Goal: Check status: Check status

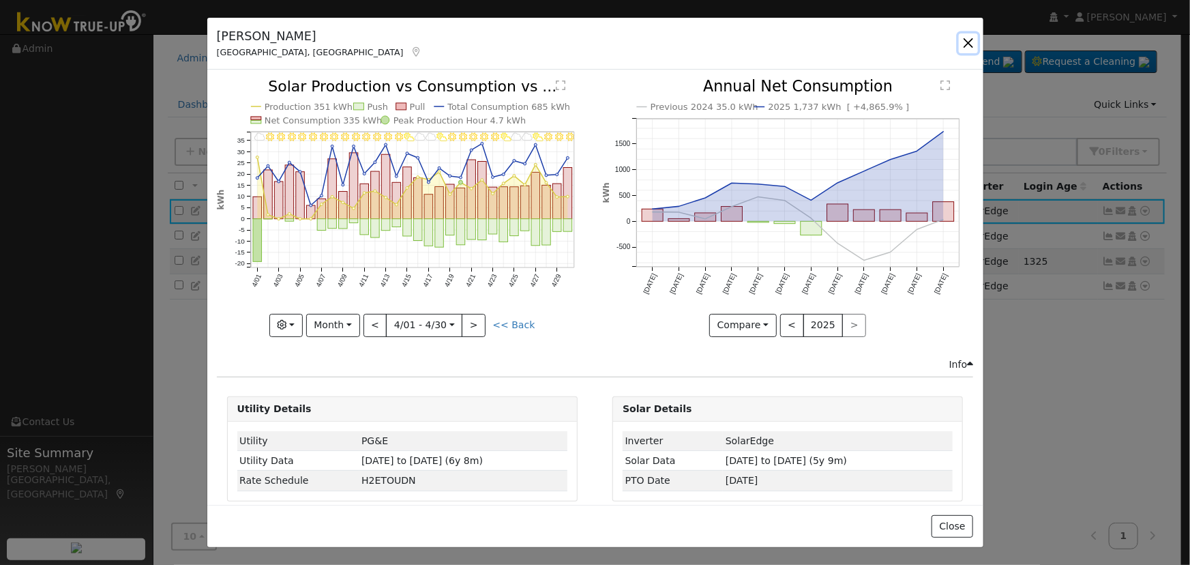
click at [967, 40] on button "button" at bounding box center [968, 42] width 19 height 19
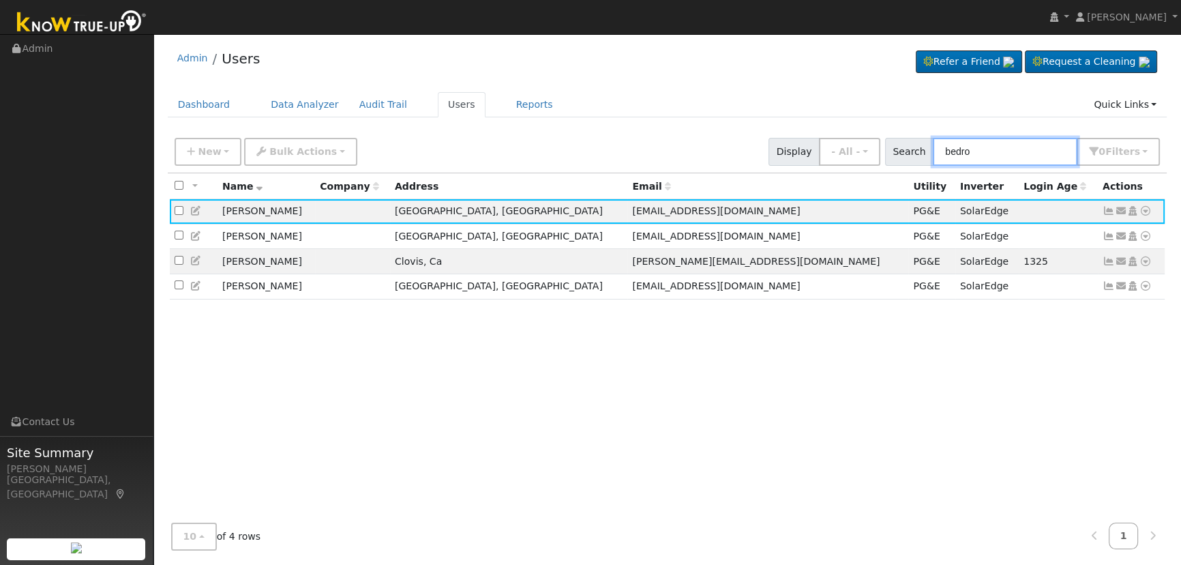
drag, startPoint x: 1022, startPoint y: 153, endPoint x: 785, endPoint y: 136, distance: 237.9
click at [785, 136] on div "New Add User Quick Add Quick Connect Quick Convert Lead Bulk Actions Send Email…" at bounding box center [667, 149] width 991 height 33
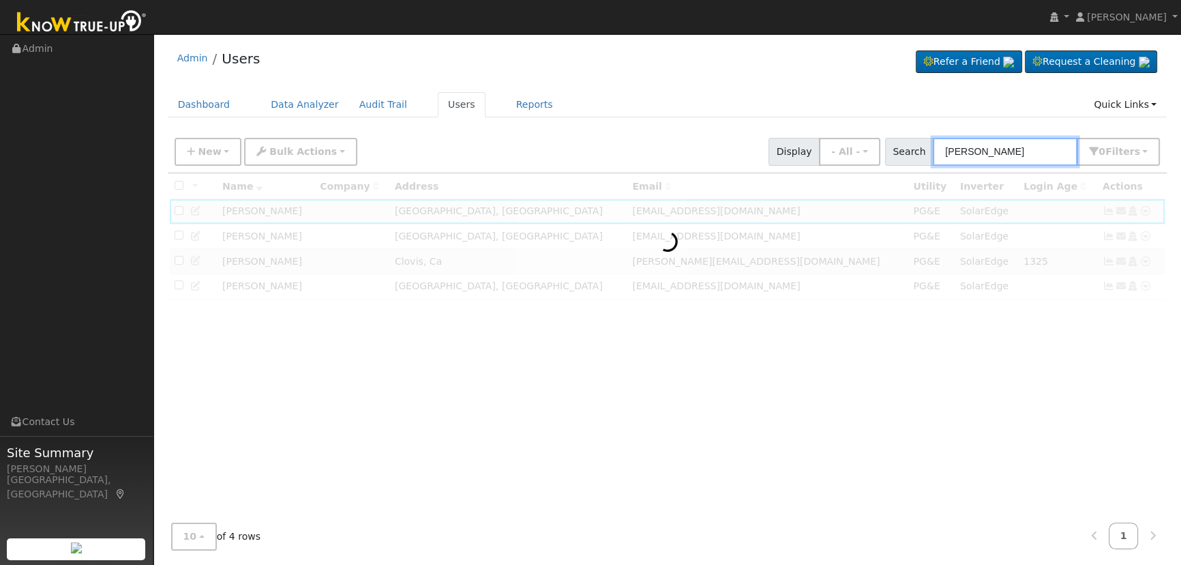
type input "[PERSON_NAME]"
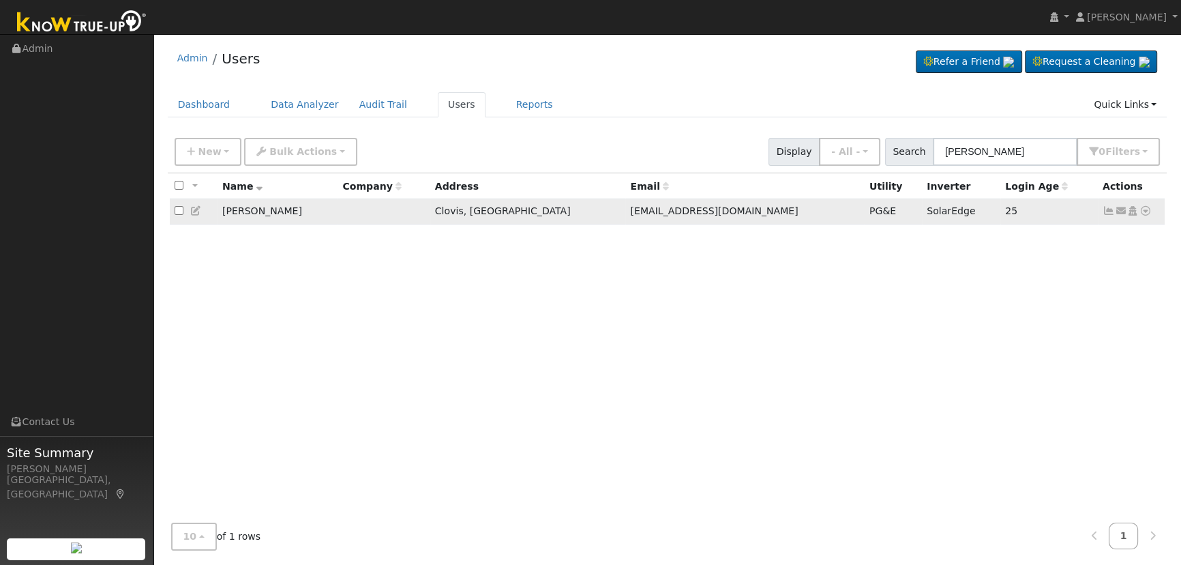
click at [1105, 211] on icon at bounding box center [1109, 211] width 12 height 10
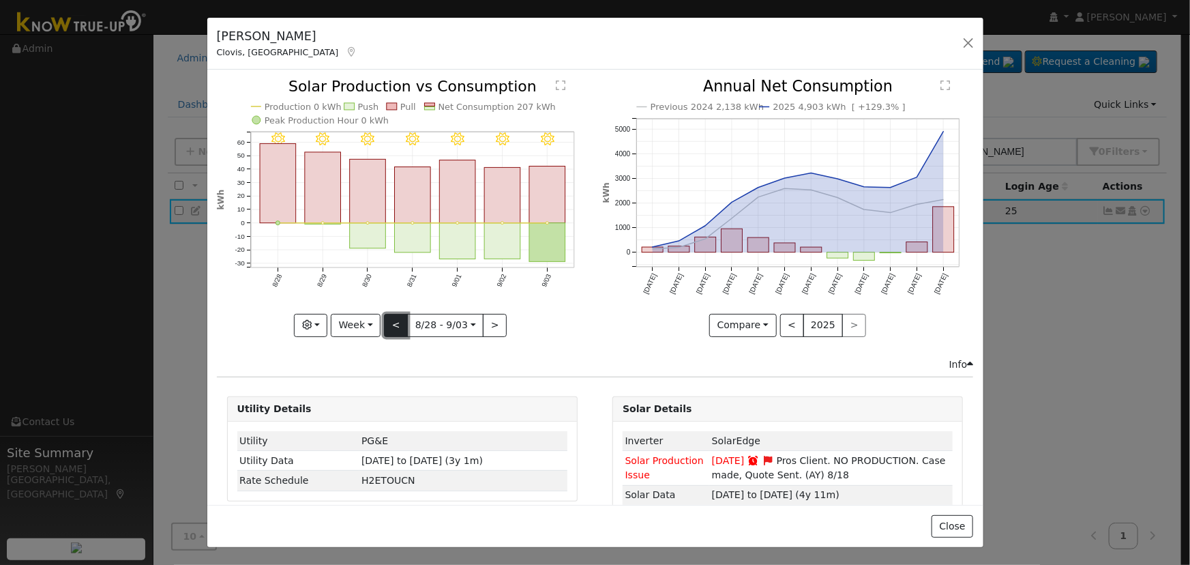
click at [384, 321] on button "<" at bounding box center [396, 325] width 24 height 23
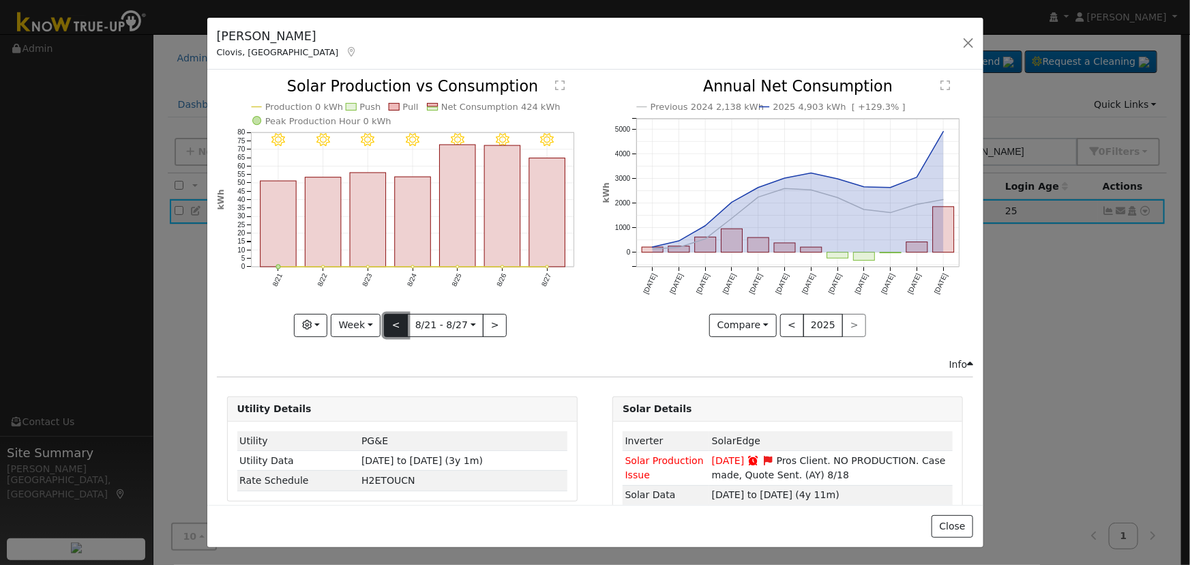
click at [384, 321] on button "<" at bounding box center [396, 325] width 24 height 23
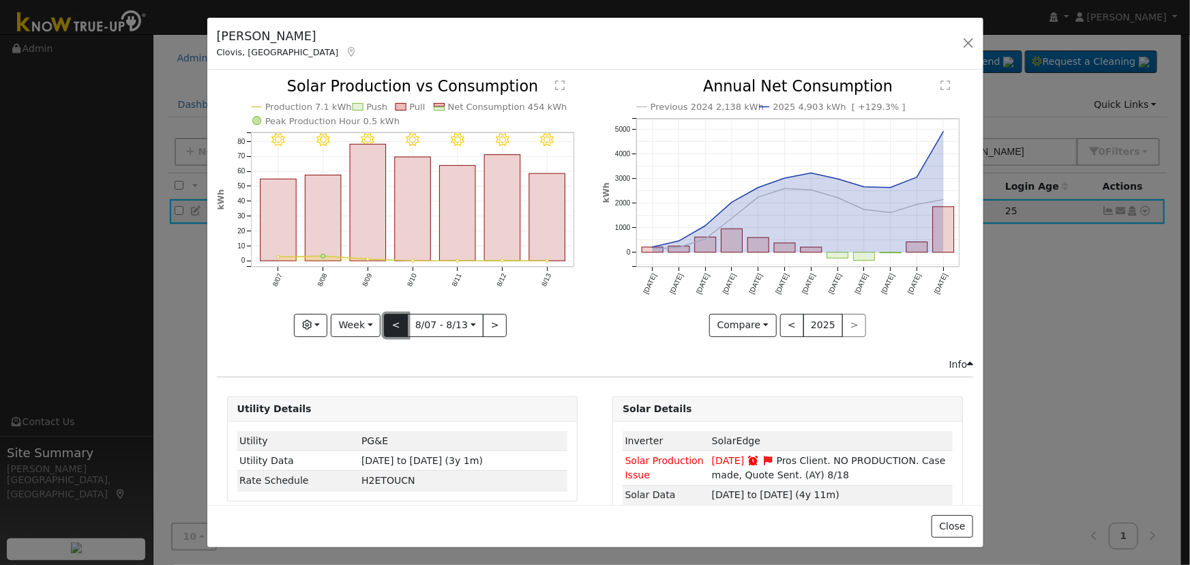
click at [384, 321] on button "<" at bounding box center [396, 325] width 24 height 23
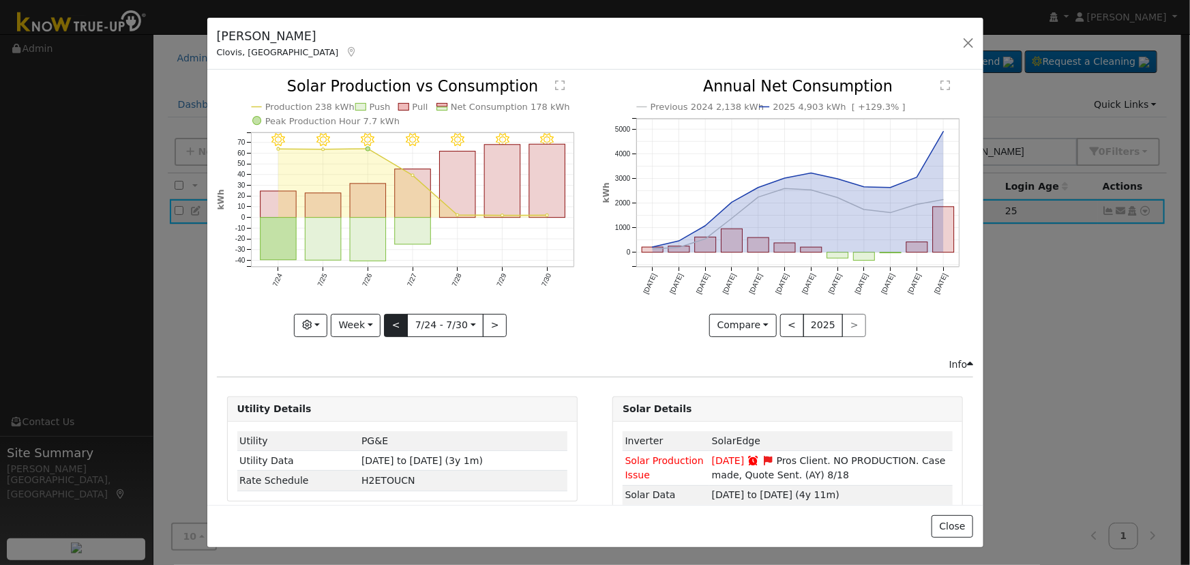
click at [383, 321] on div at bounding box center [402, 207] width 371 height 257
click at [360, 324] on button "Week" at bounding box center [356, 325] width 50 height 23
click at [361, 350] on link "Day" at bounding box center [378, 352] width 95 height 19
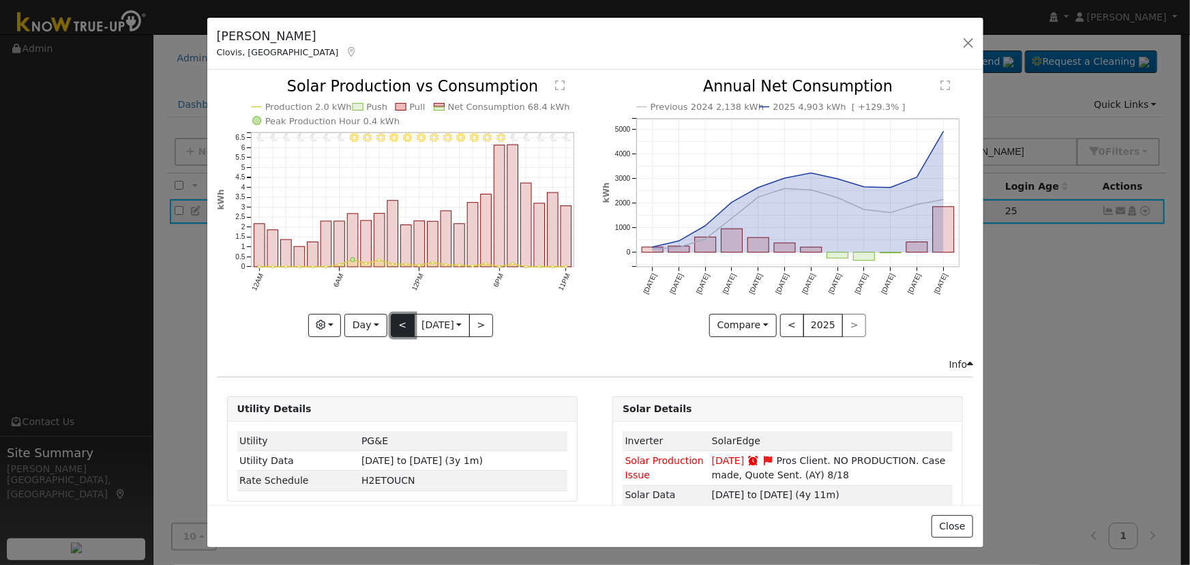
click at [400, 316] on button "<" at bounding box center [403, 325] width 24 height 23
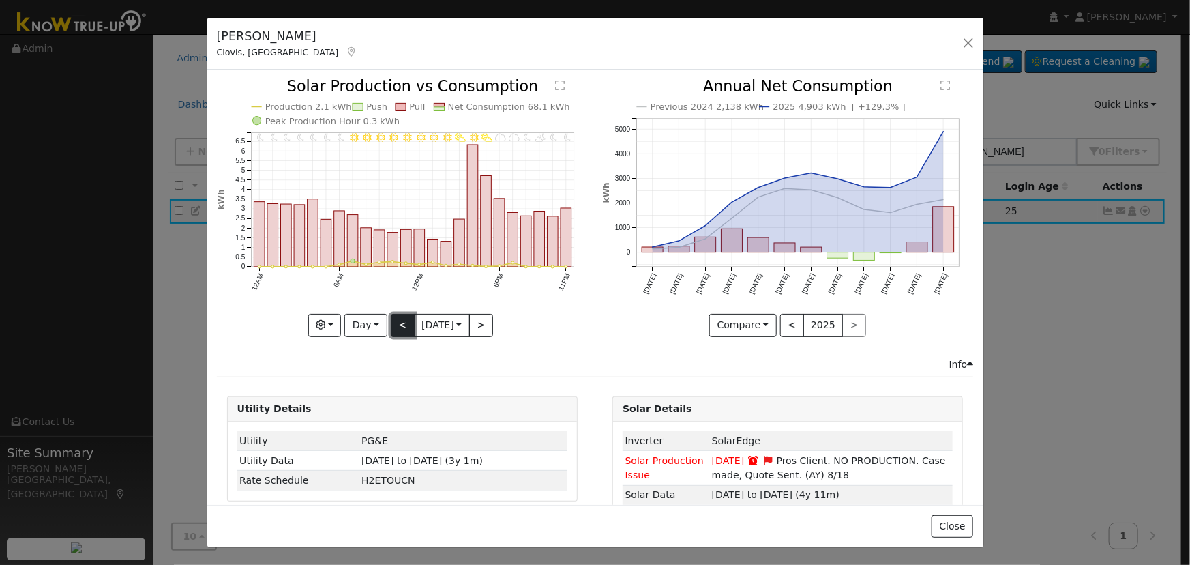
click at [400, 316] on button "<" at bounding box center [403, 325] width 24 height 23
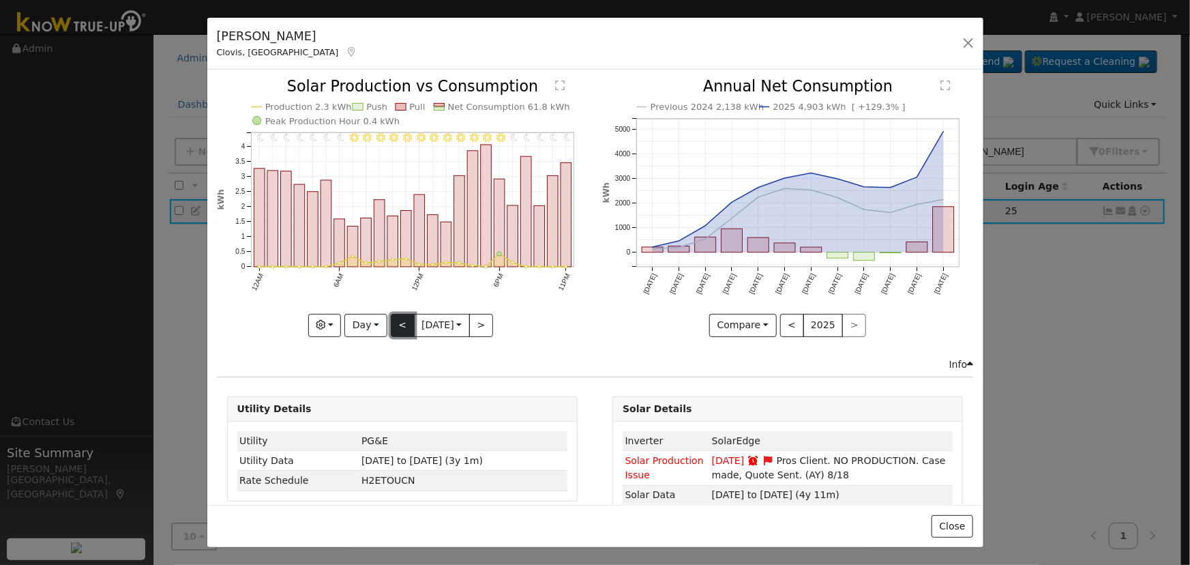
click at [400, 316] on button "<" at bounding box center [403, 325] width 24 height 23
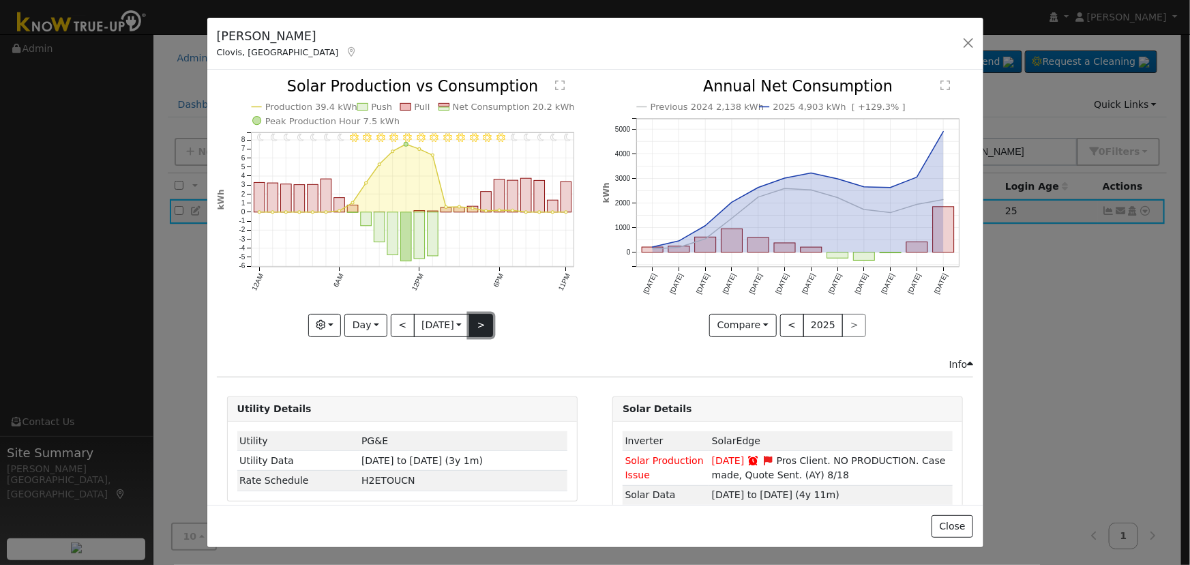
click at [481, 316] on button ">" at bounding box center [481, 325] width 24 height 23
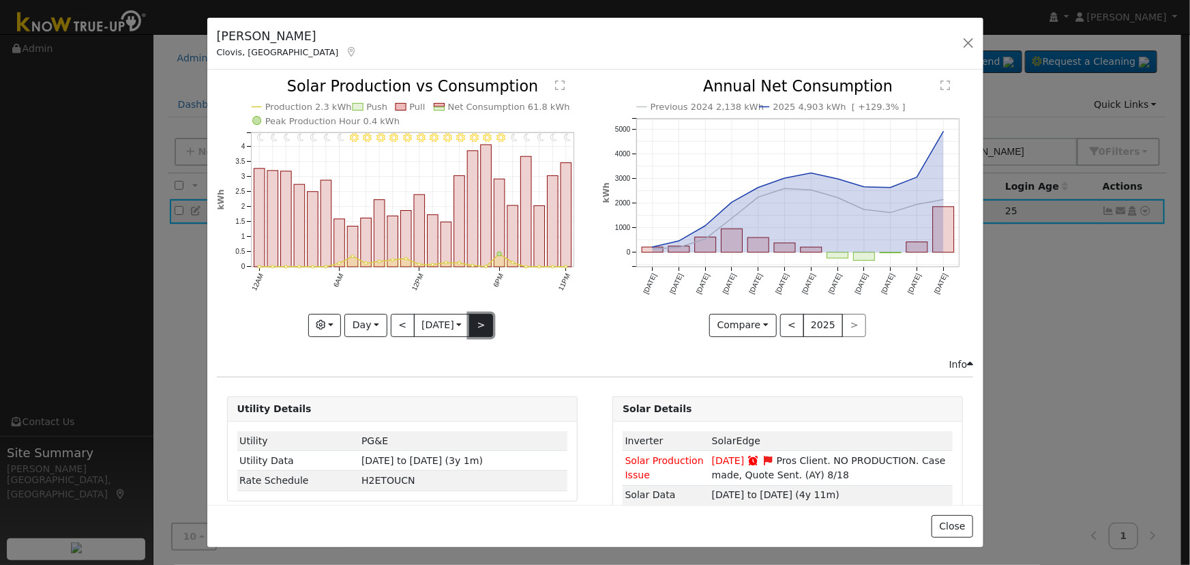
click at [481, 318] on button ">" at bounding box center [481, 325] width 24 height 23
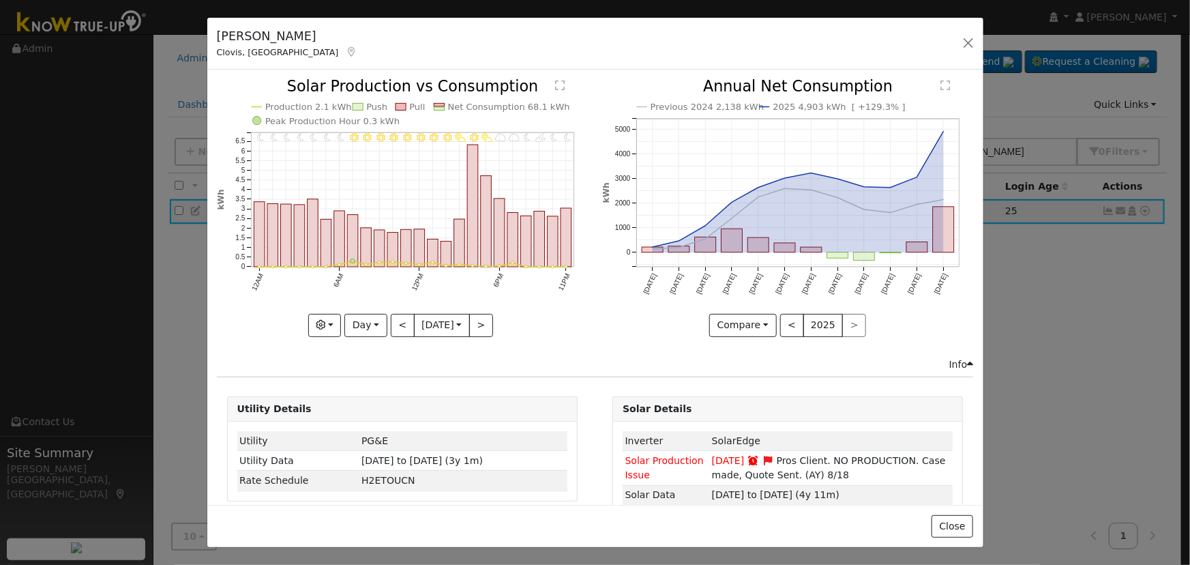
click at [481, 318] on div "11PM - Clear 10PM - Clear 9PM - PartlyCloudy 8PM - MostlyClear 7PM - MostlyClou…" at bounding box center [402, 207] width 371 height 257
click at [481, 318] on button ">" at bounding box center [481, 325] width 24 height 23
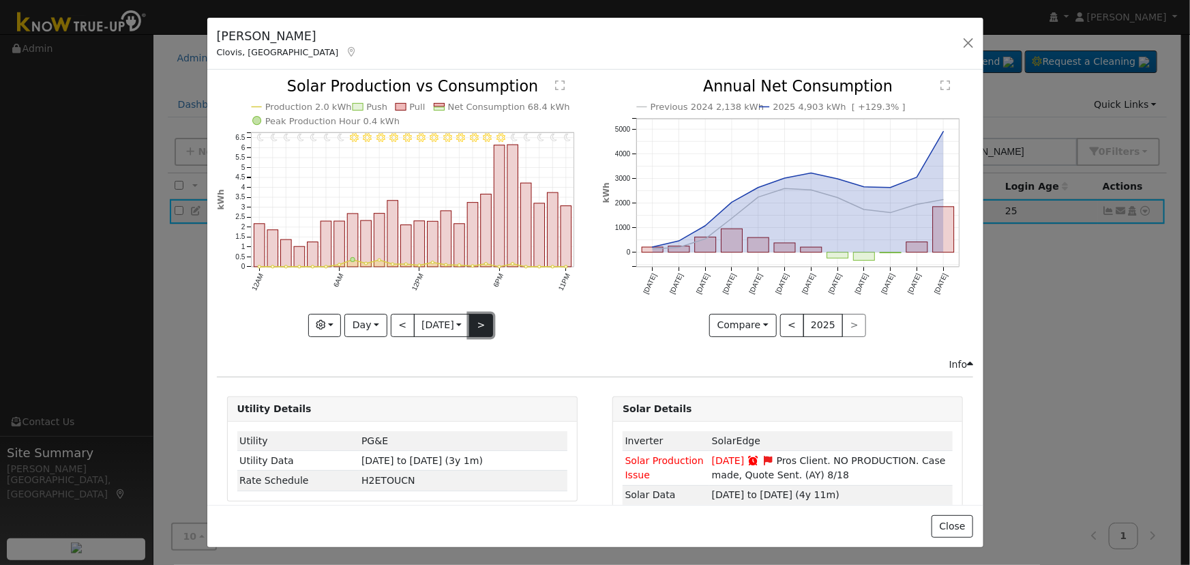
click at [481, 318] on button ">" at bounding box center [481, 325] width 24 height 23
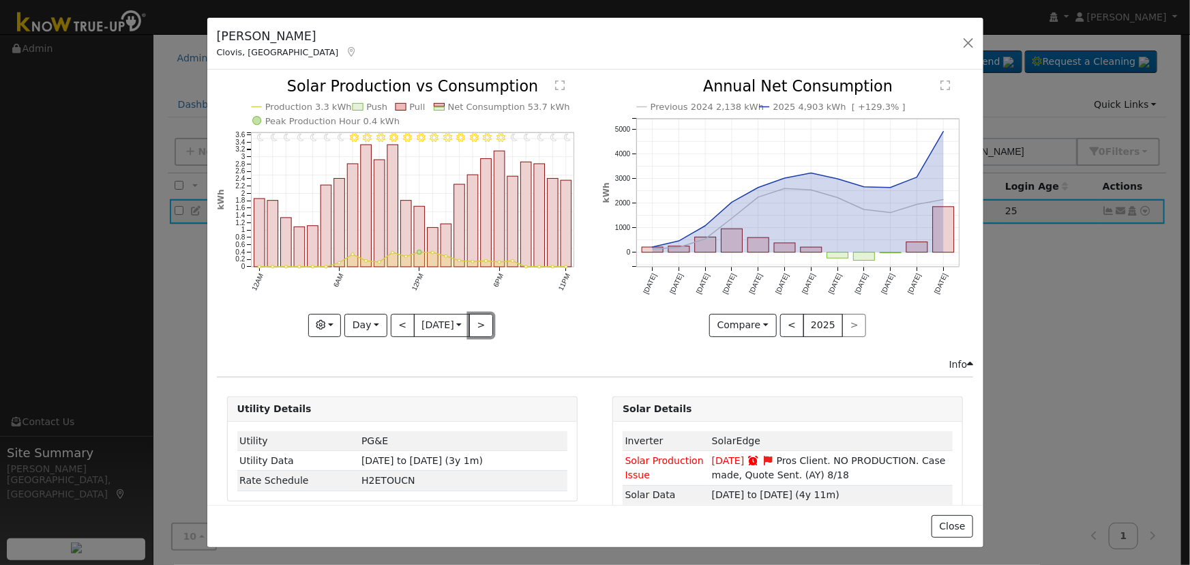
click at [481, 319] on button ">" at bounding box center [481, 325] width 24 height 23
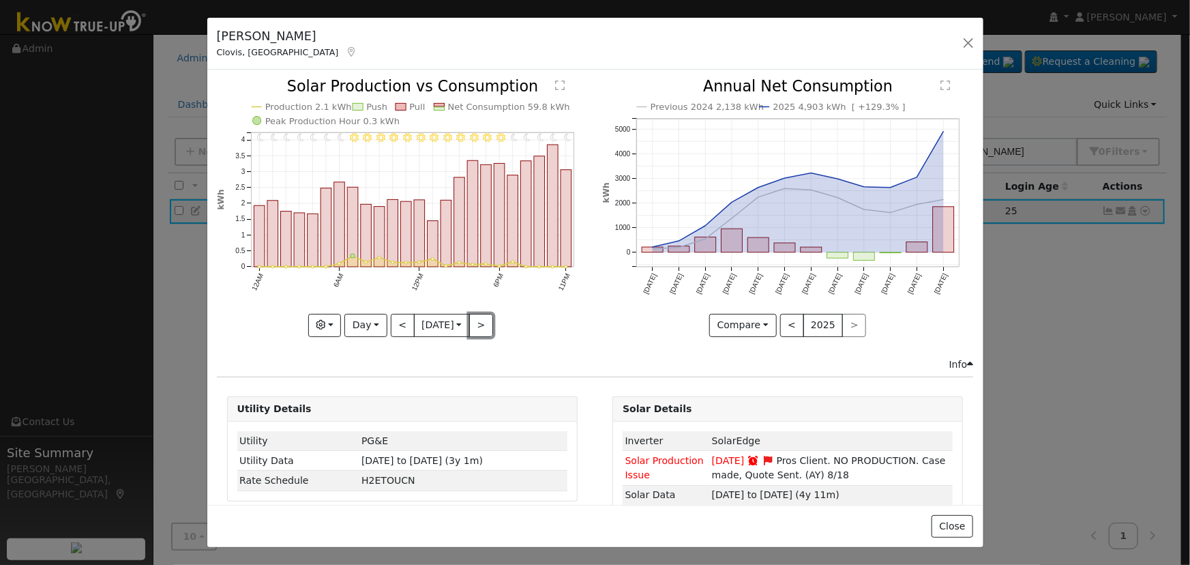
click at [481, 319] on button ">" at bounding box center [481, 325] width 24 height 23
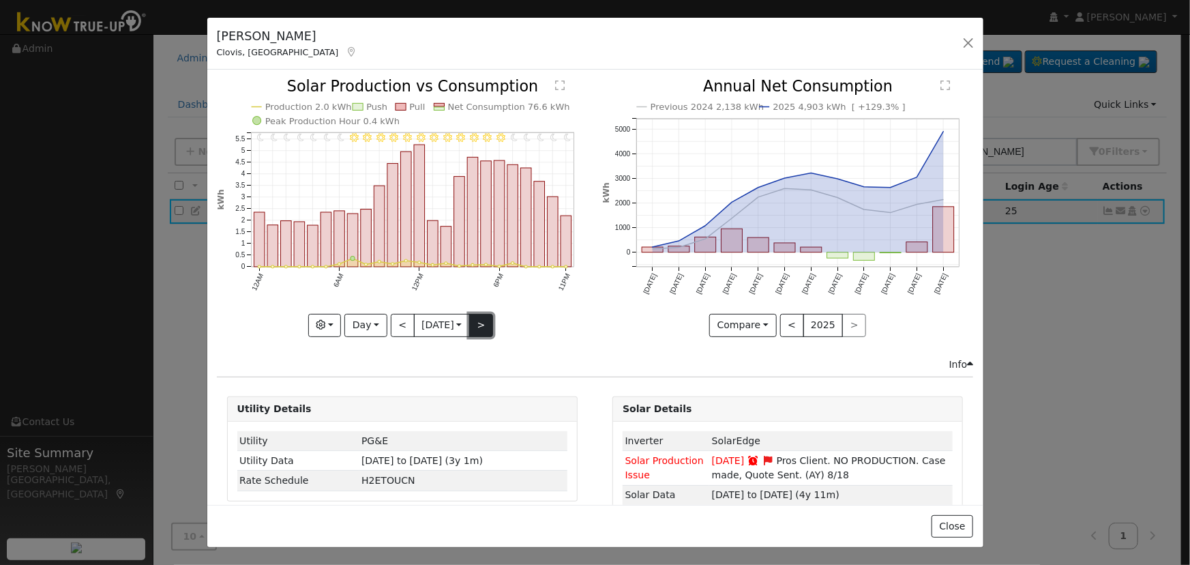
click at [477, 320] on button ">" at bounding box center [481, 325] width 24 height 23
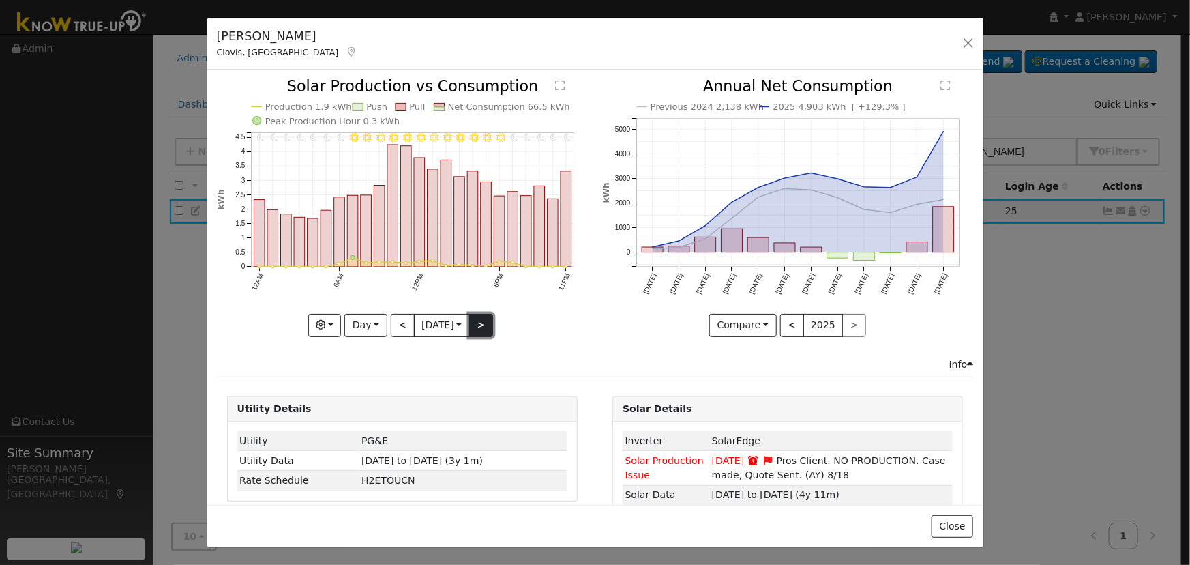
click at [477, 320] on button ">" at bounding box center [481, 325] width 24 height 23
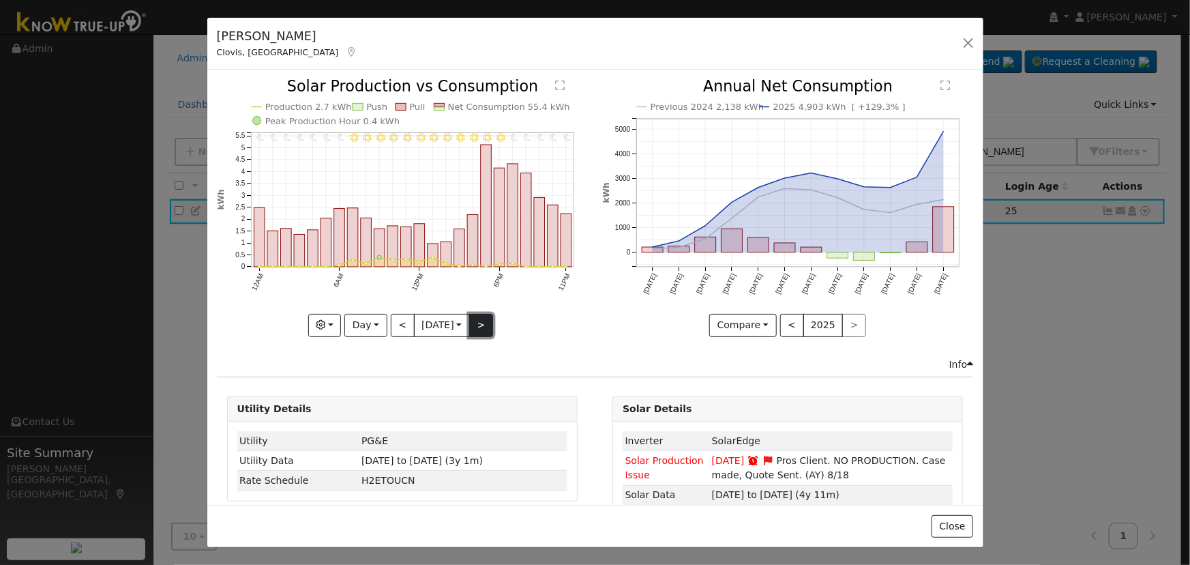
click at [477, 320] on button ">" at bounding box center [481, 325] width 24 height 23
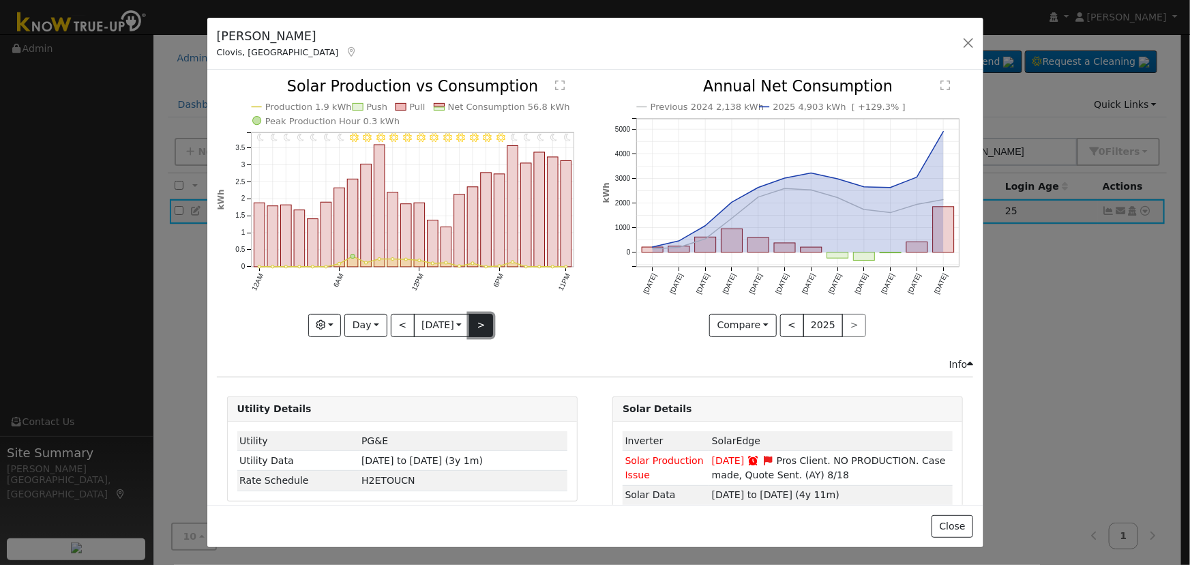
click at [477, 317] on button ">" at bounding box center [481, 325] width 24 height 23
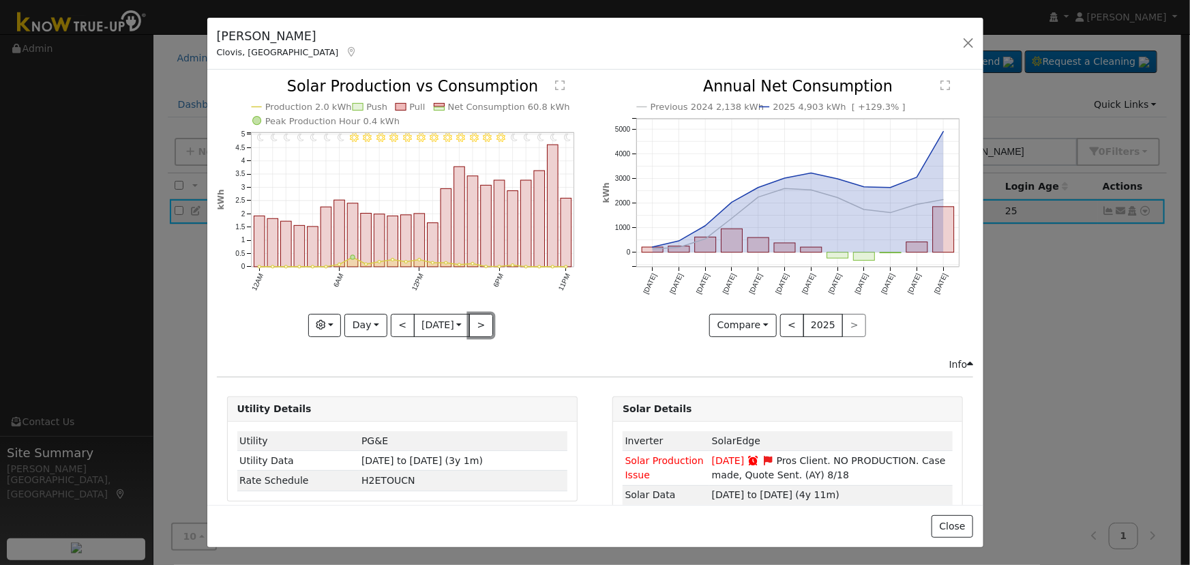
click at [477, 317] on button ">" at bounding box center [481, 325] width 24 height 23
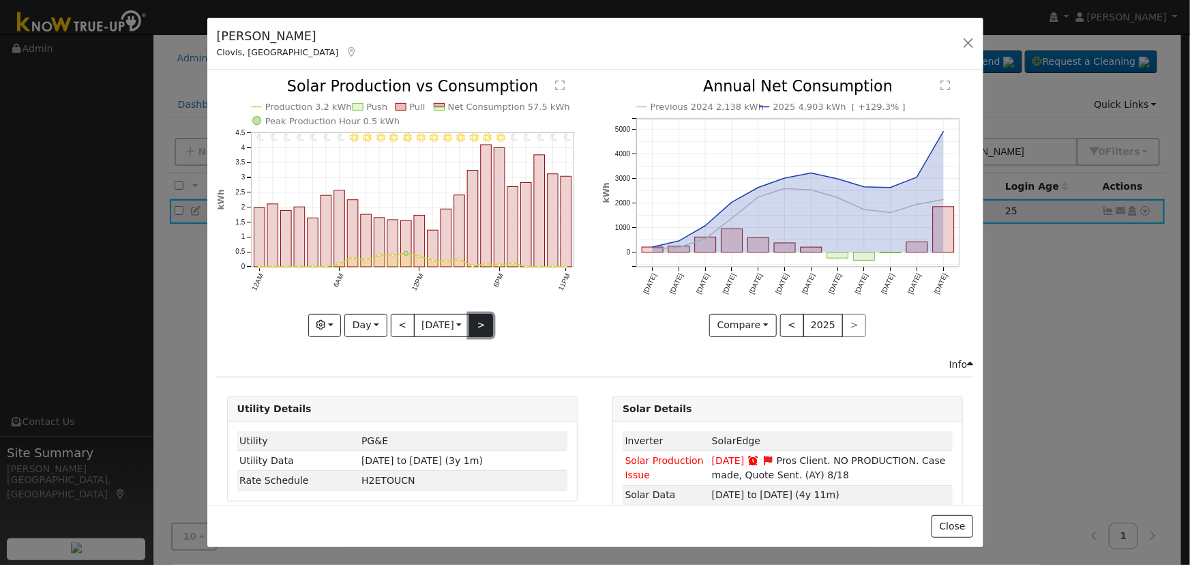
click at [474, 314] on button ">" at bounding box center [481, 325] width 24 height 23
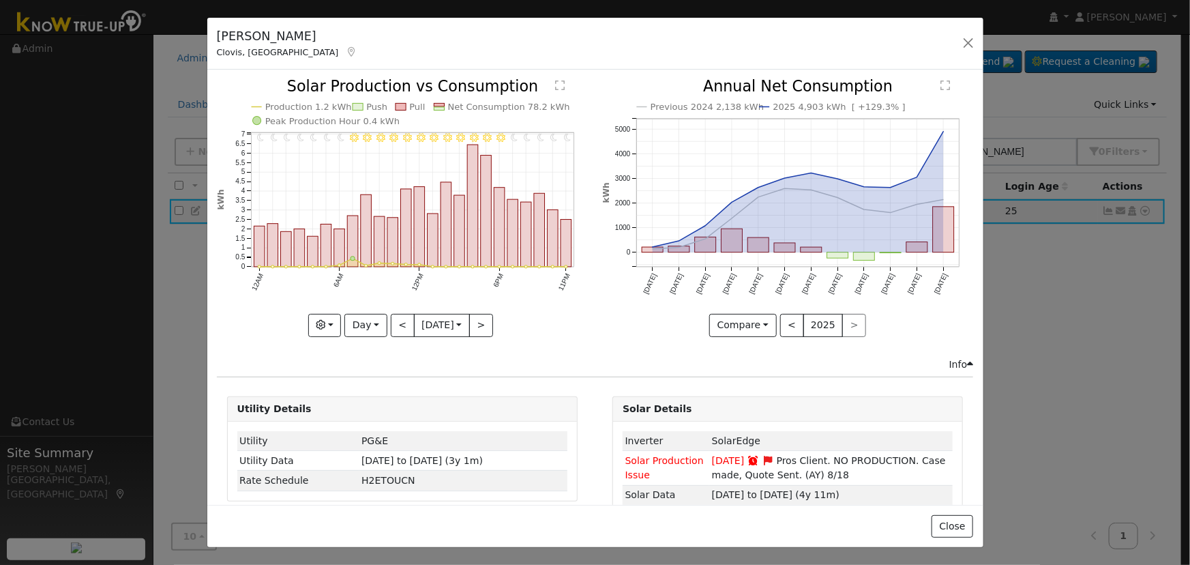
click at [475, 312] on div "11PM - Clear 10PM - Clear 9PM - Clear 8PM - Clear 7PM - Clear 6PM - Clear 5PM -…" at bounding box center [402, 207] width 371 height 257
click at [475, 314] on button ">" at bounding box center [481, 325] width 24 height 23
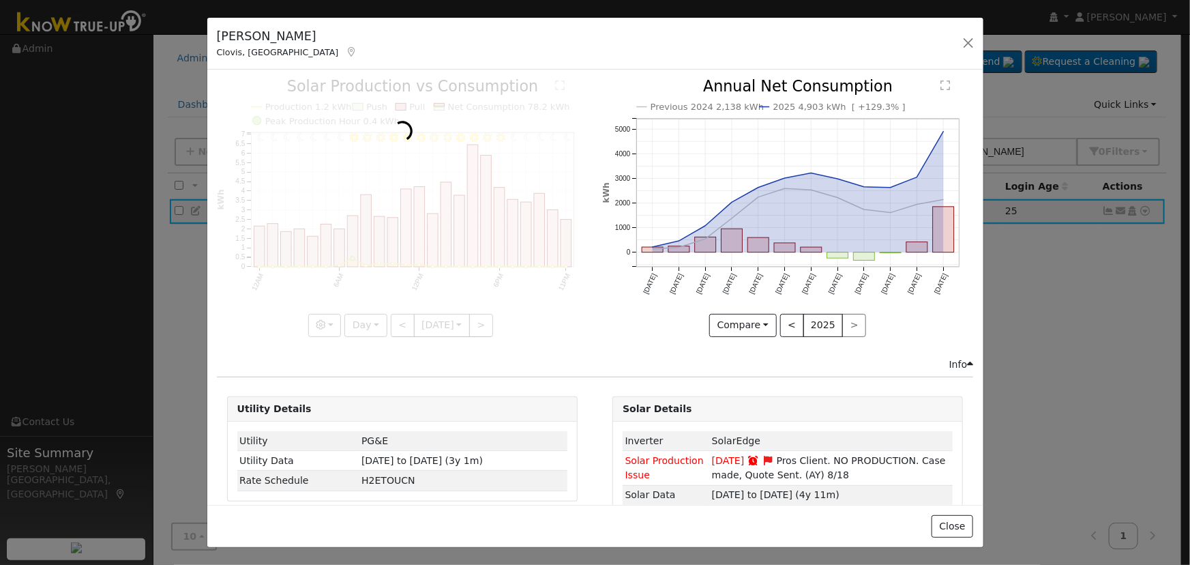
click at [475, 312] on div at bounding box center [402, 207] width 371 height 257
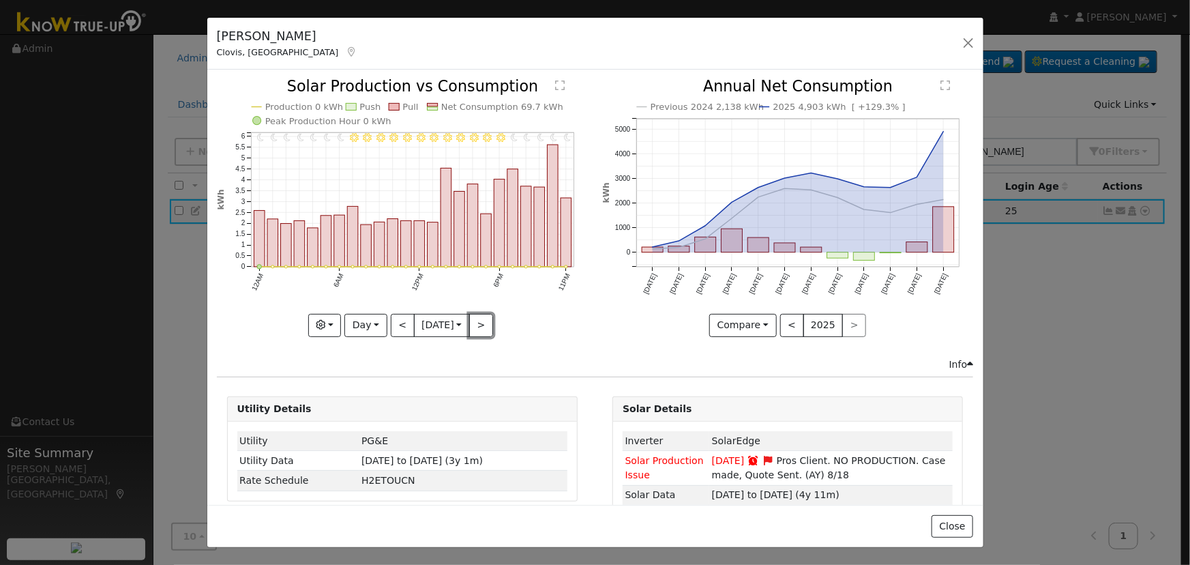
click at [487, 321] on button ">" at bounding box center [481, 325] width 24 height 23
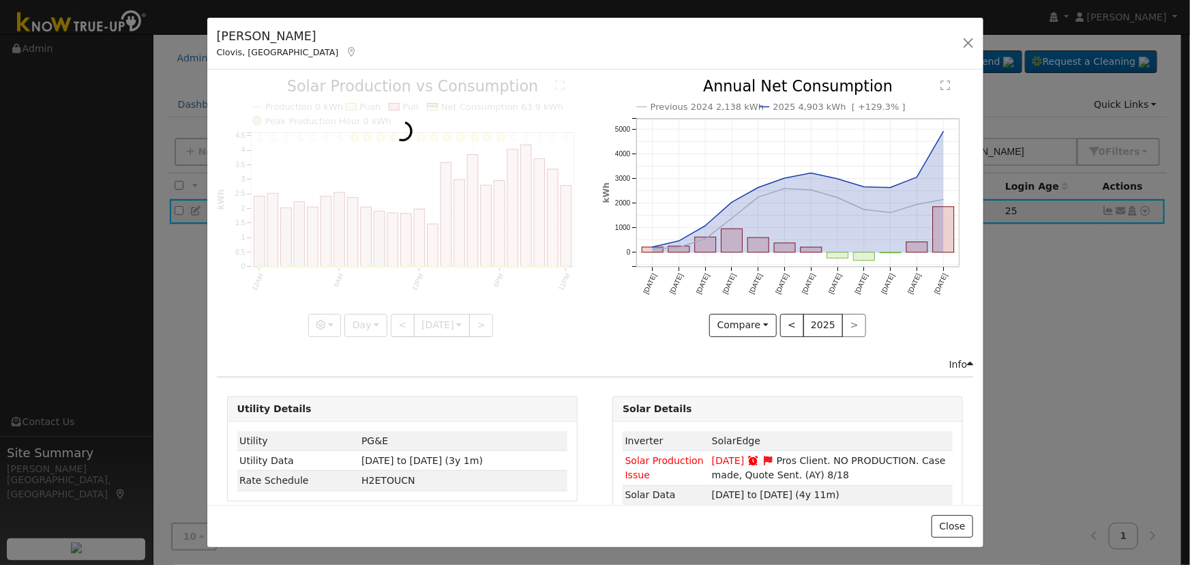
click at [483, 320] on div at bounding box center [402, 207] width 371 height 257
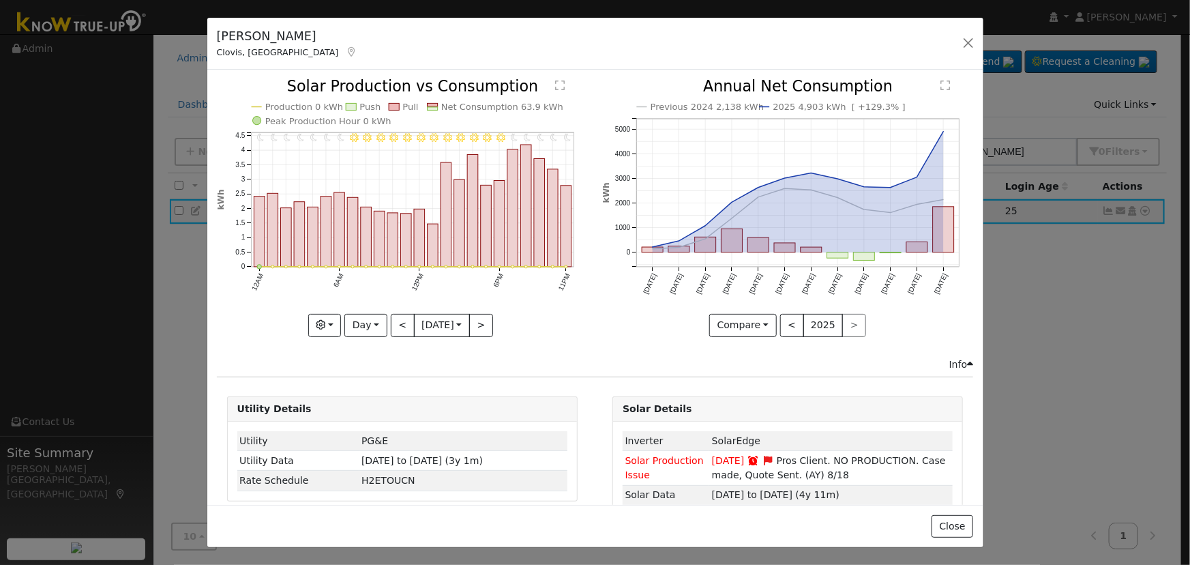
click at [483, 320] on div at bounding box center [402, 207] width 371 height 257
click at [483, 320] on button ">" at bounding box center [481, 325] width 24 height 23
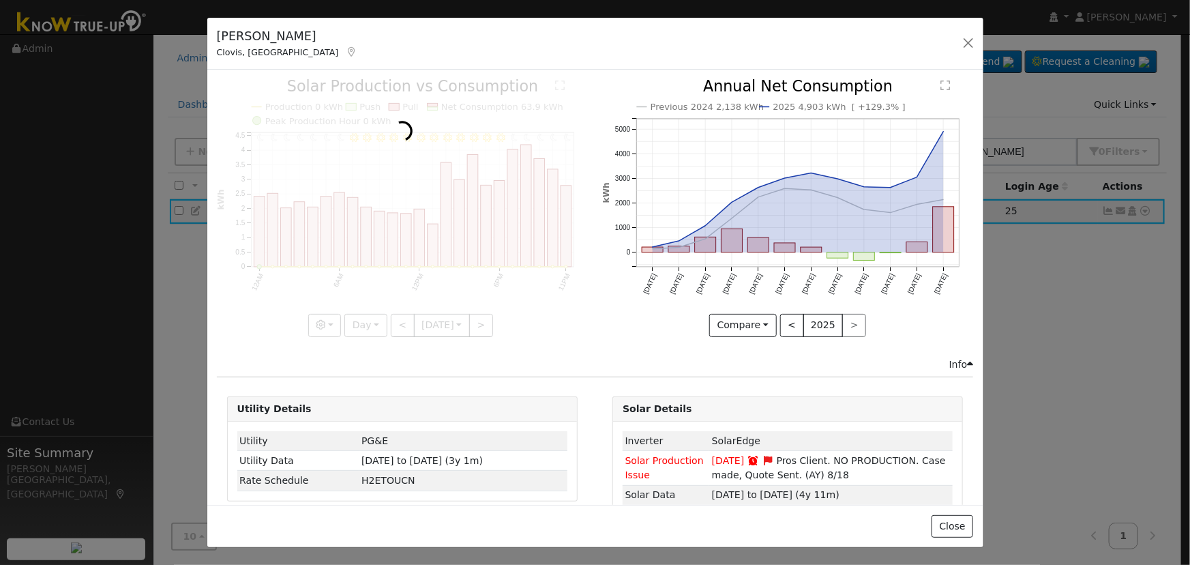
click at [482, 319] on div at bounding box center [402, 207] width 371 height 257
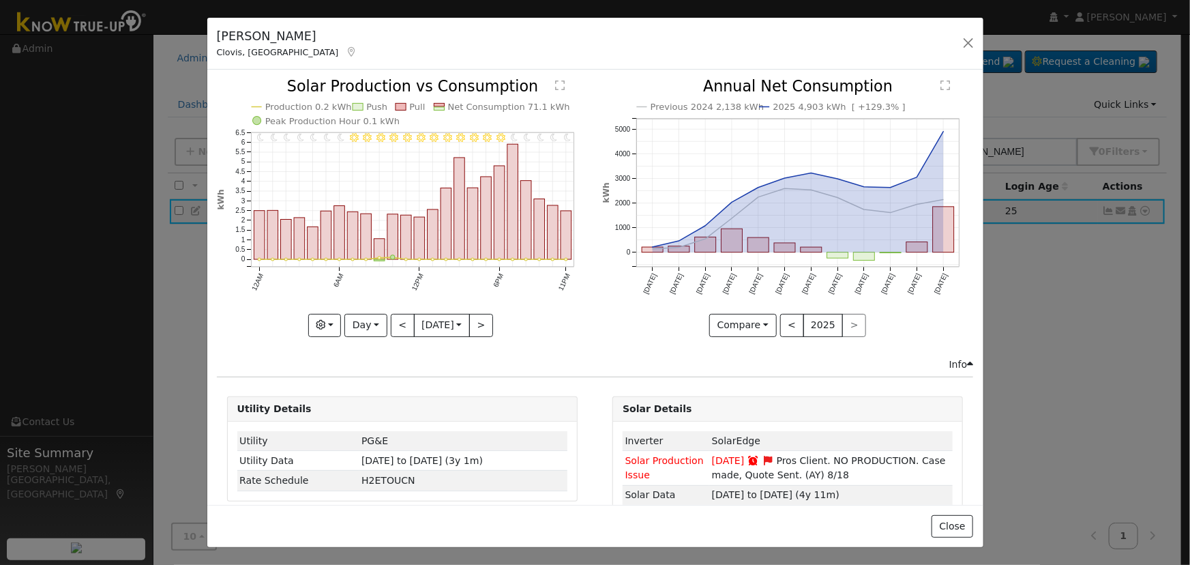
click at [482, 319] on div at bounding box center [402, 207] width 371 height 257
click at [482, 319] on div "11PM - Clear 10PM - Clear 9PM - Clear 8PM - Clear 7PM - Clear 6PM - Clear 5PM -…" at bounding box center [402, 207] width 371 height 257
click at [482, 319] on button ">" at bounding box center [481, 325] width 24 height 23
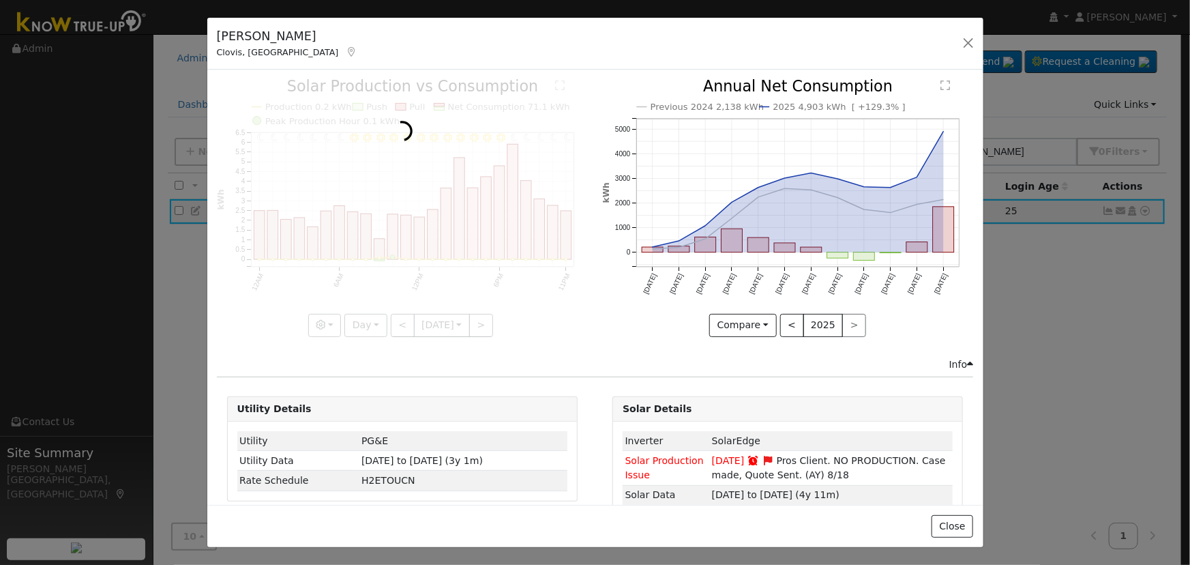
click at [482, 319] on div at bounding box center [402, 207] width 371 height 257
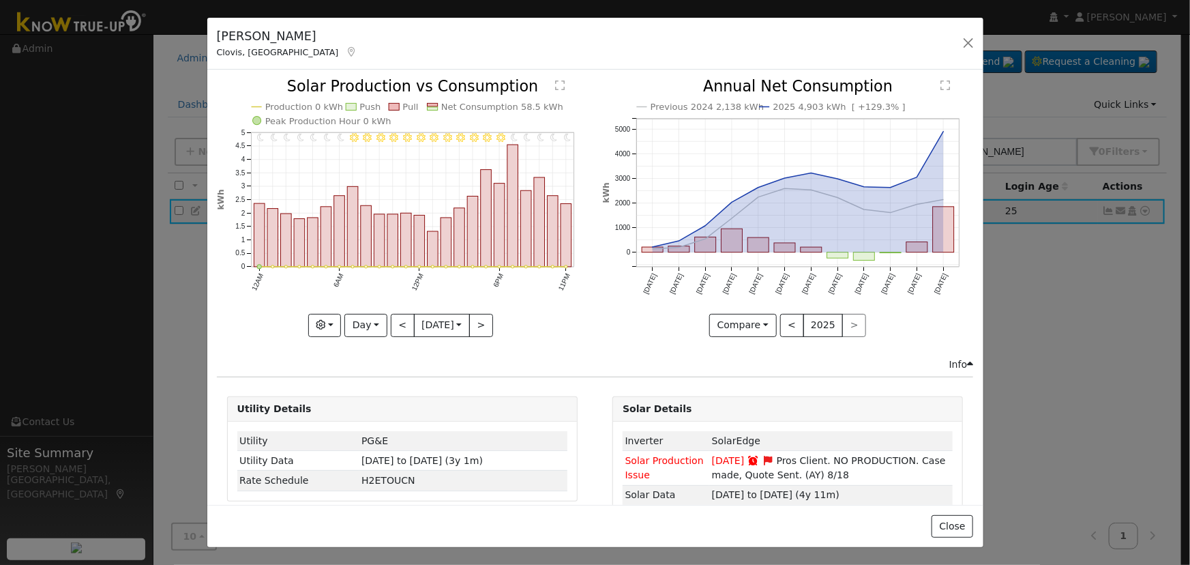
click at [482, 318] on div at bounding box center [402, 207] width 371 height 257
click at [482, 318] on div "11PM - Clear 10PM - Clear 9PM - Clear 8PM - Clear 7PM - Clear 6PM - Clear 5PM -…" at bounding box center [402, 207] width 371 height 257
click at [482, 318] on button ">" at bounding box center [481, 325] width 24 height 23
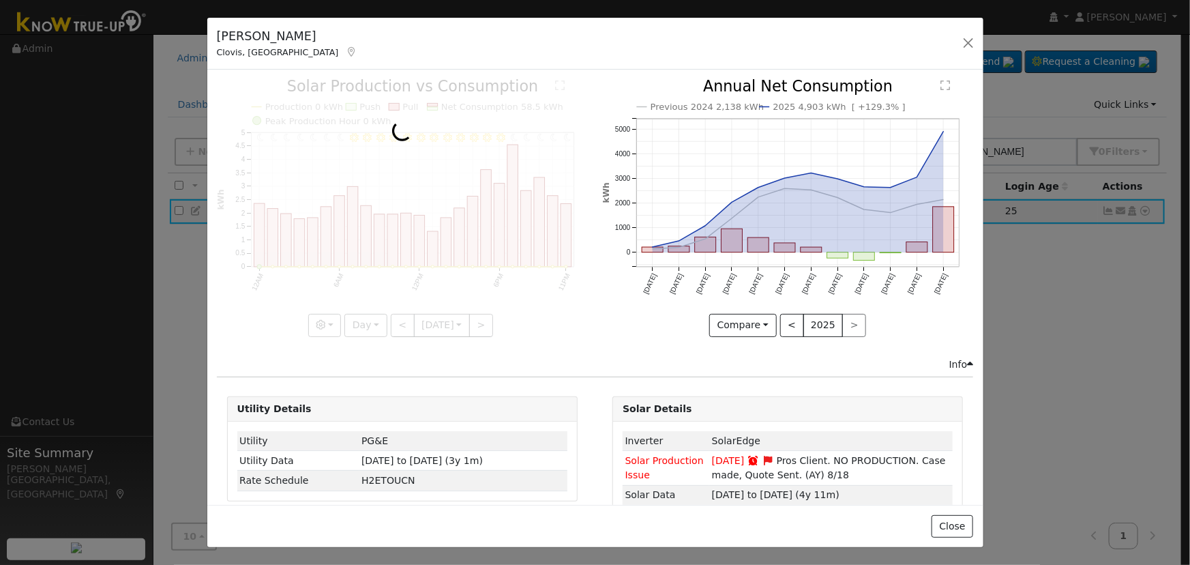
click at [482, 318] on div at bounding box center [402, 207] width 371 height 257
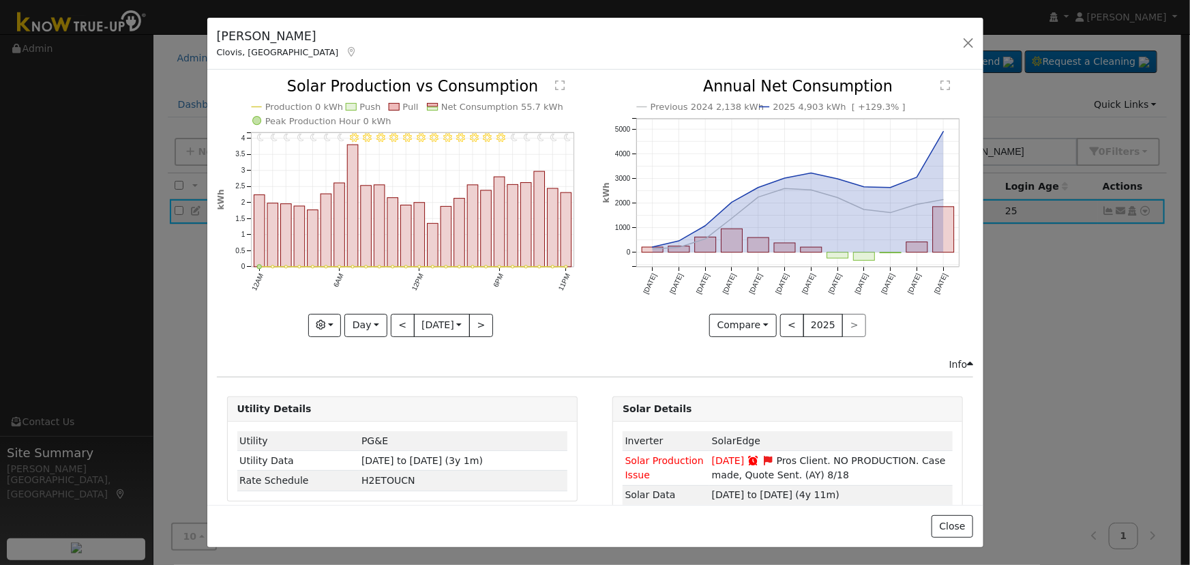
click at [482, 318] on div at bounding box center [402, 207] width 371 height 257
click at [482, 318] on div "11PM - Clear 10PM - Clear 9PM - Clear 8PM - Clear 7PM - Clear 6PM - Clear 5PM -…" at bounding box center [402, 207] width 371 height 257
click at [482, 318] on button ">" at bounding box center [481, 325] width 24 height 23
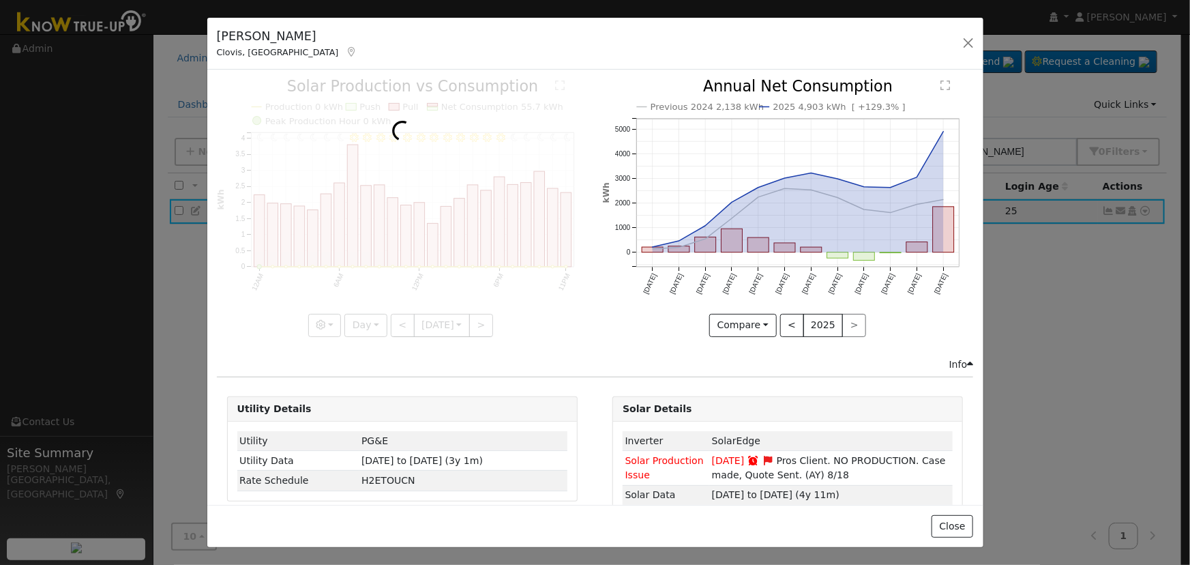
click at [482, 318] on div at bounding box center [402, 207] width 371 height 257
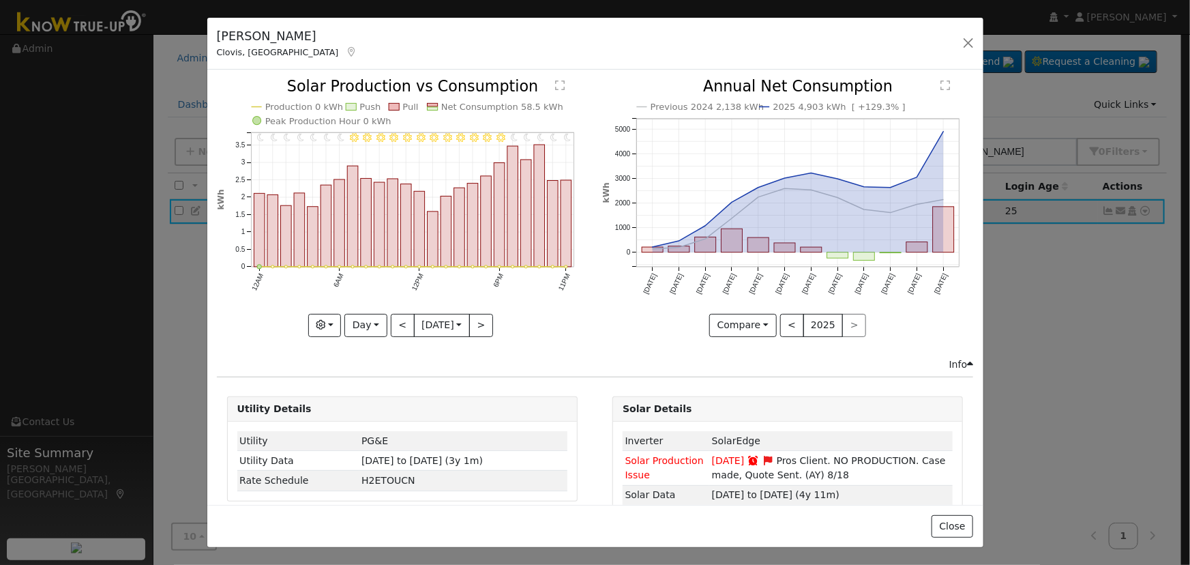
click at [482, 318] on div at bounding box center [402, 207] width 371 height 257
click at [482, 318] on button ">" at bounding box center [481, 325] width 24 height 23
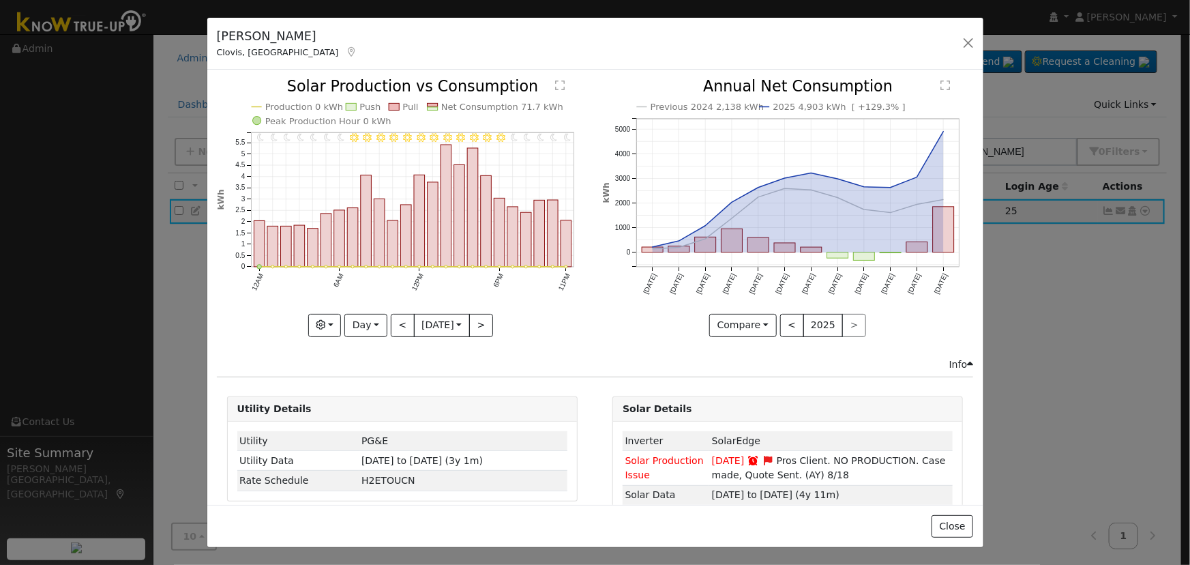
click at [482, 317] on div at bounding box center [402, 207] width 371 height 257
click at [481, 316] on button ">" at bounding box center [481, 325] width 24 height 23
click at [0, 0] on div at bounding box center [0, 0] width 0 height 0
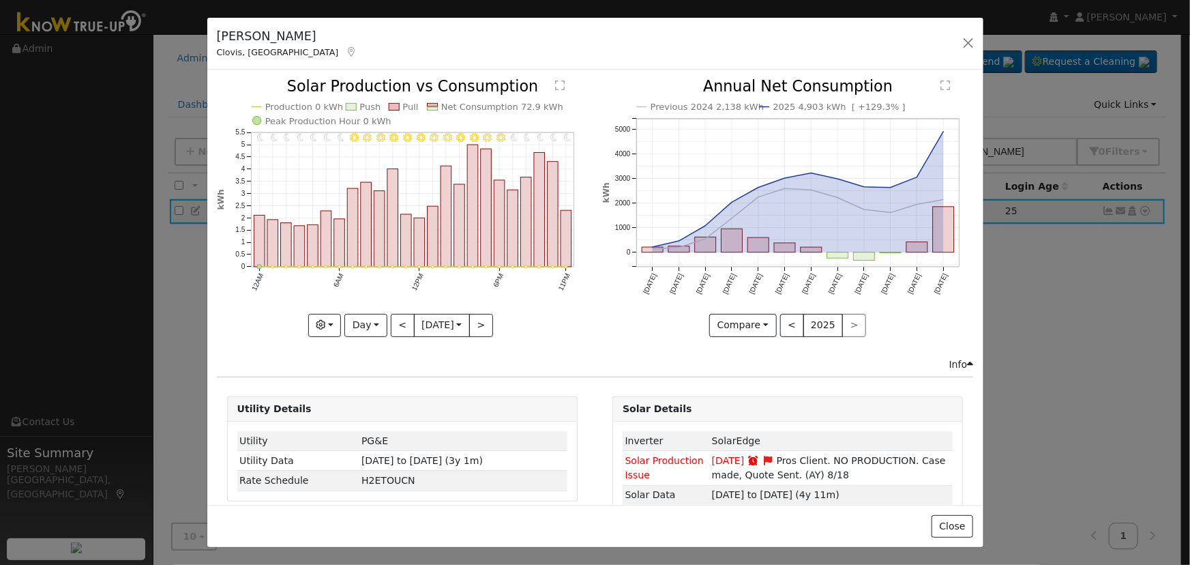
click at [481, 316] on div at bounding box center [402, 207] width 371 height 257
click at [481, 316] on button ">" at bounding box center [481, 325] width 24 height 23
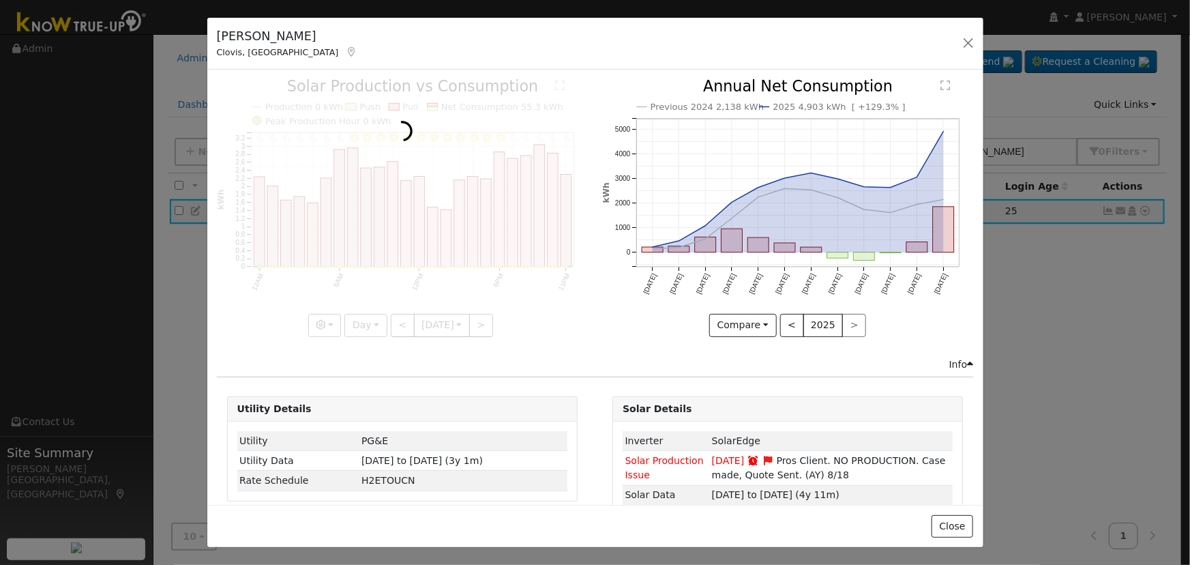
click at [481, 316] on div at bounding box center [402, 207] width 371 height 257
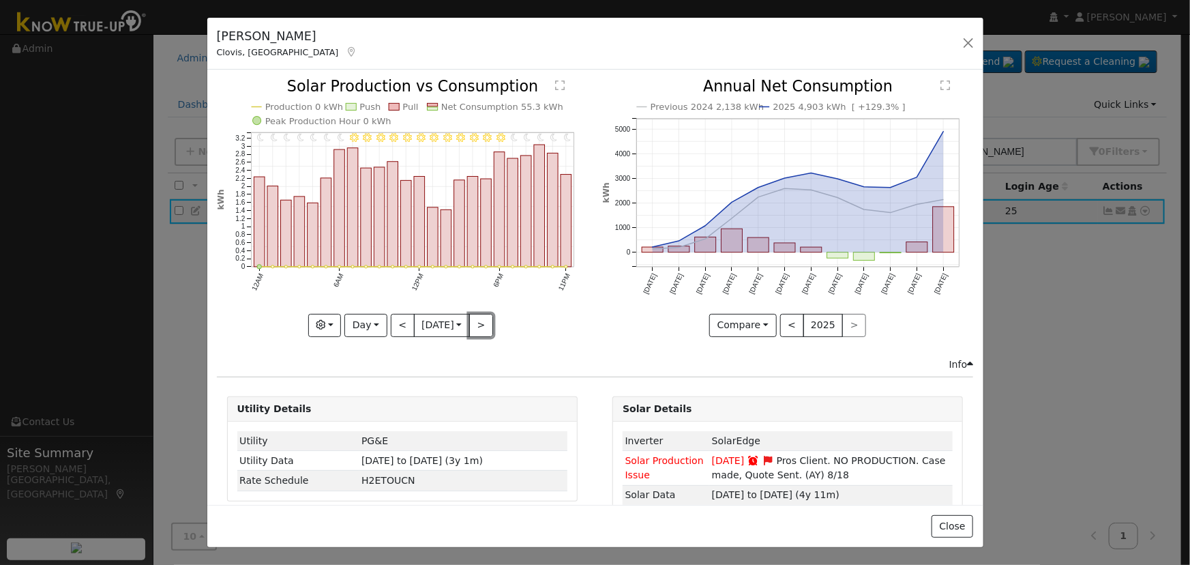
click at [481, 316] on button ">" at bounding box center [481, 325] width 24 height 23
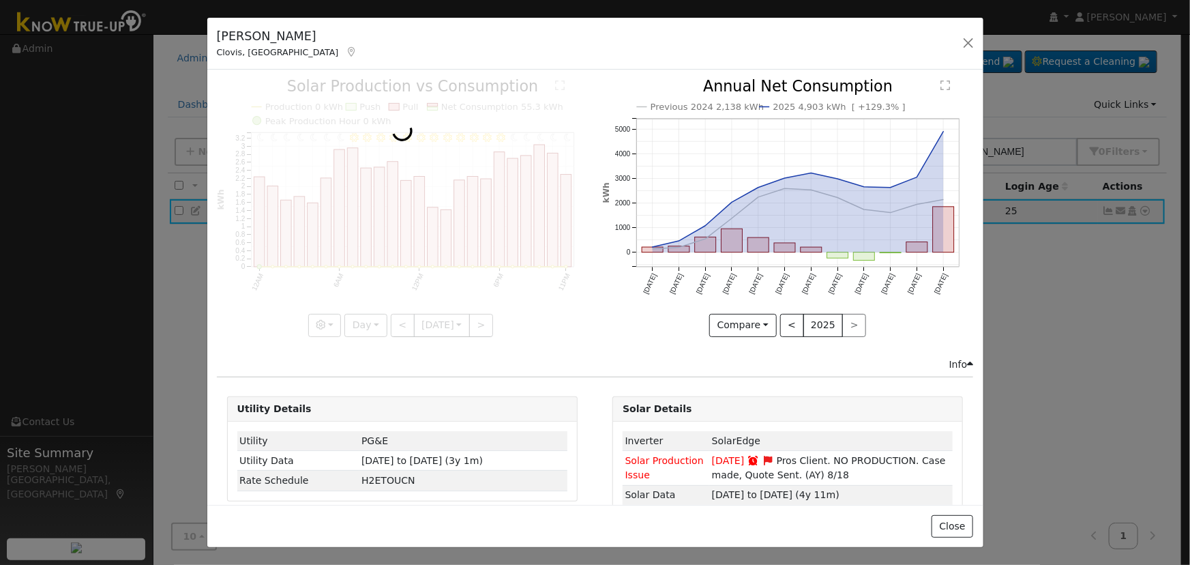
click at [481, 316] on div at bounding box center [402, 207] width 371 height 257
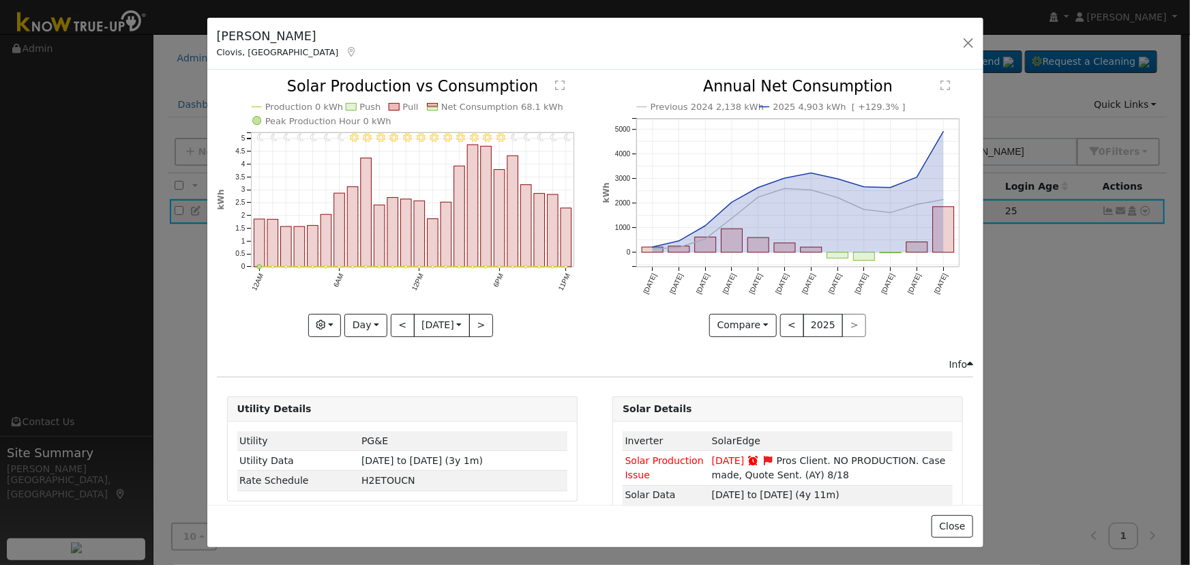
click at [481, 316] on div at bounding box center [402, 207] width 371 height 257
click at [481, 316] on button ">" at bounding box center [481, 325] width 24 height 23
click at [0, 0] on div at bounding box center [0, 0] width 0 height 0
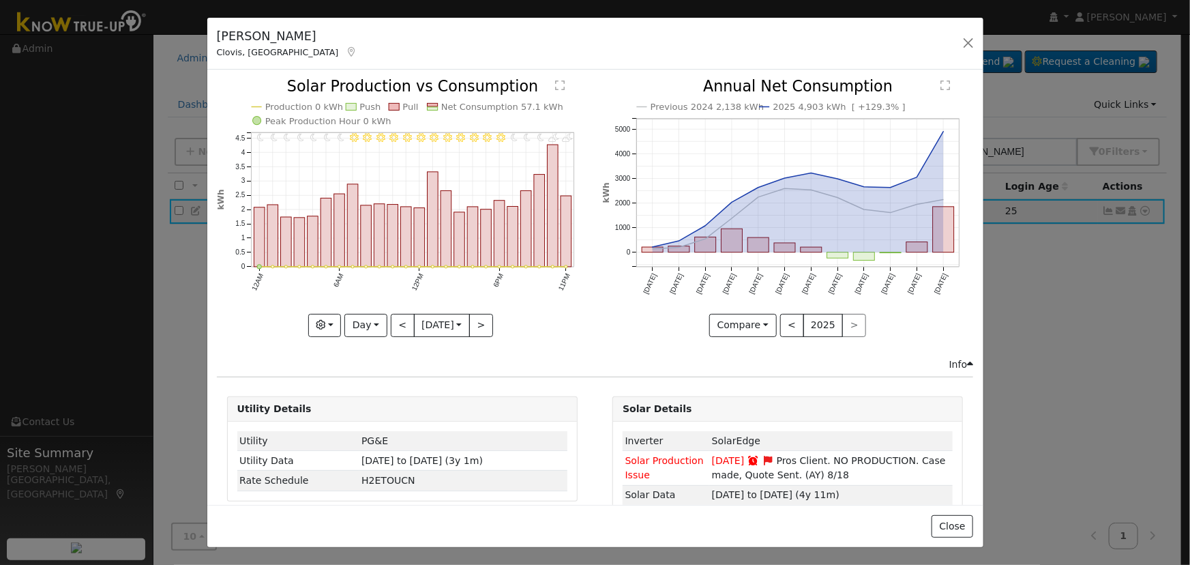
click at [481, 316] on div at bounding box center [402, 207] width 371 height 257
click at [481, 316] on button ">" at bounding box center [481, 325] width 24 height 23
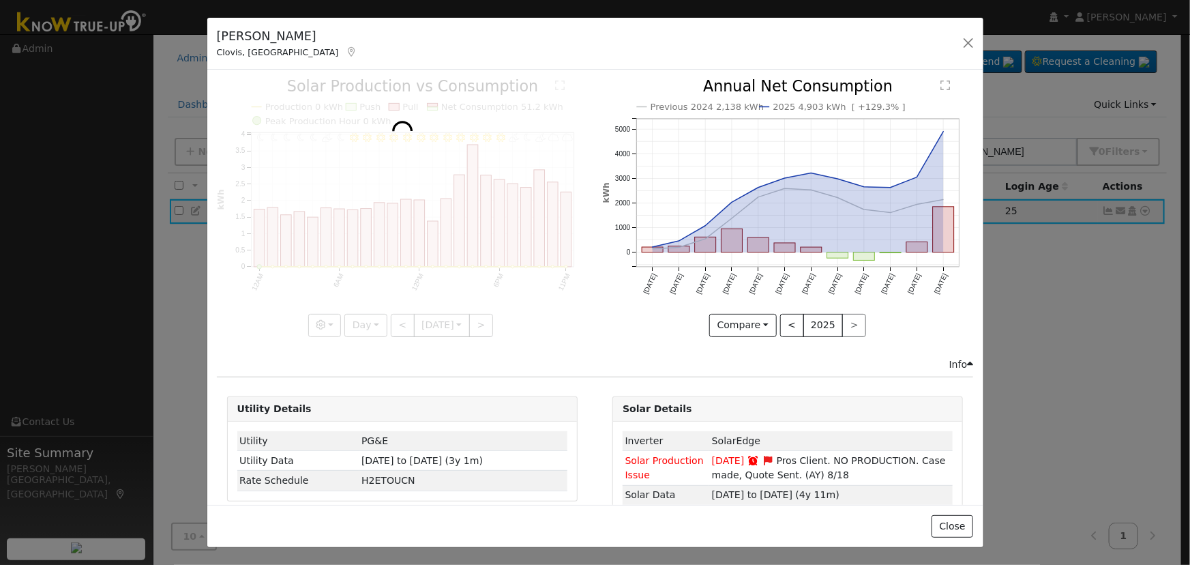
click at [481, 316] on div at bounding box center [402, 207] width 371 height 257
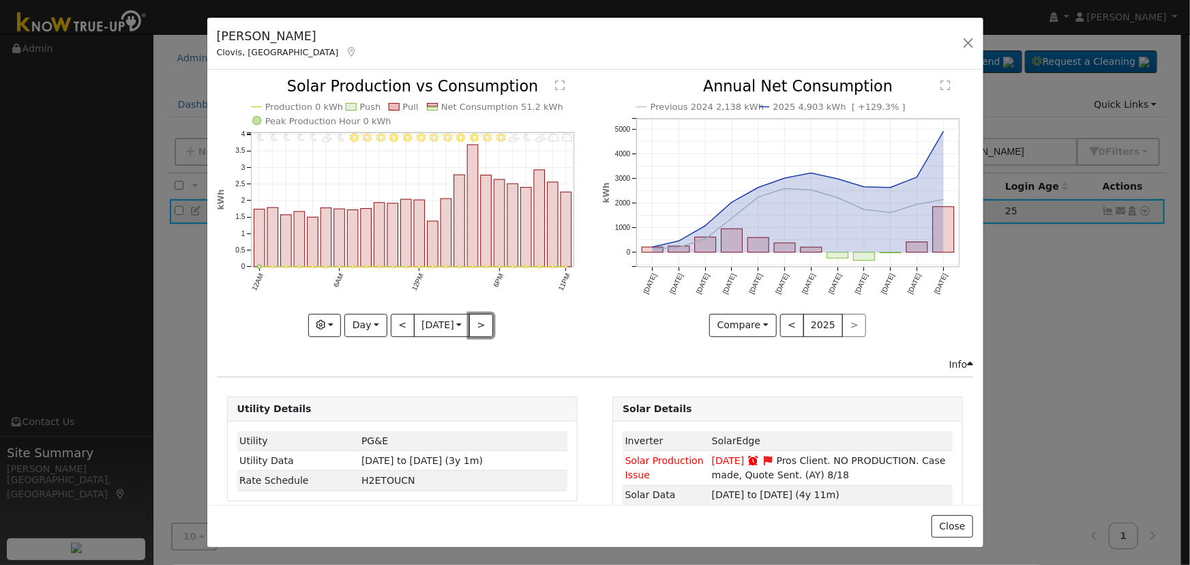
click at [481, 316] on button ">" at bounding box center [481, 325] width 24 height 23
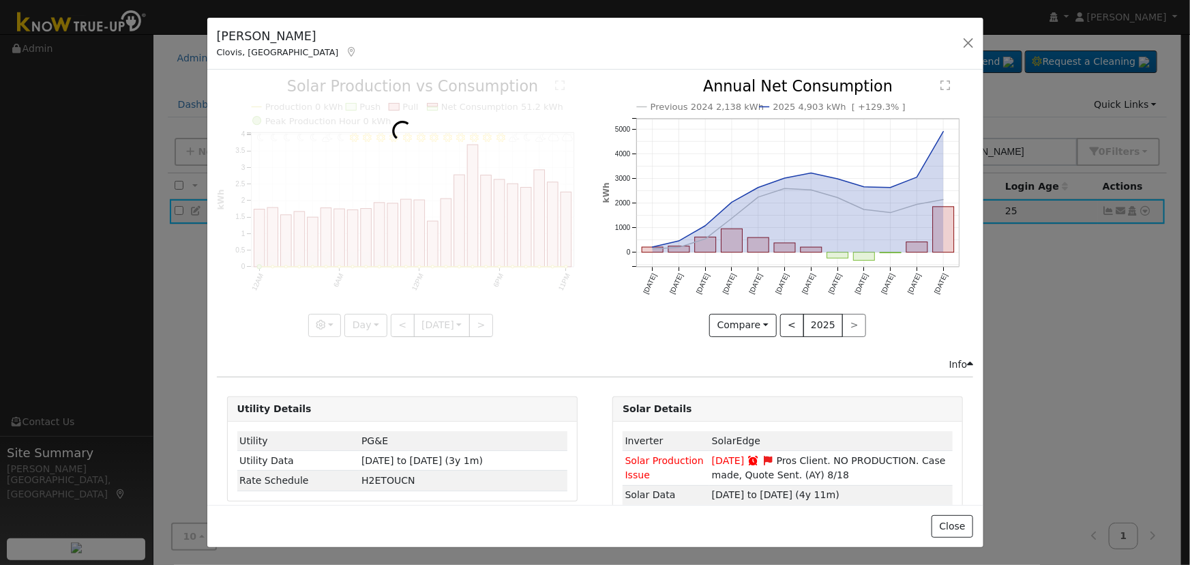
click at [480, 315] on div at bounding box center [402, 207] width 371 height 257
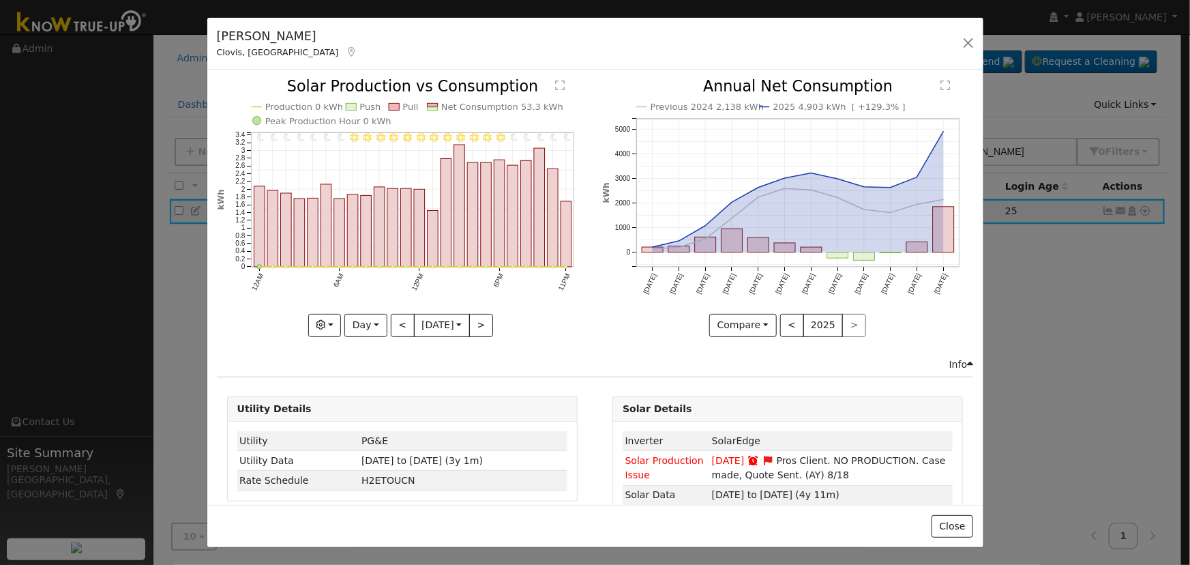
click at [480, 315] on div at bounding box center [402, 207] width 371 height 257
click at [479, 316] on button ">" at bounding box center [481, 325] width 24 height 23
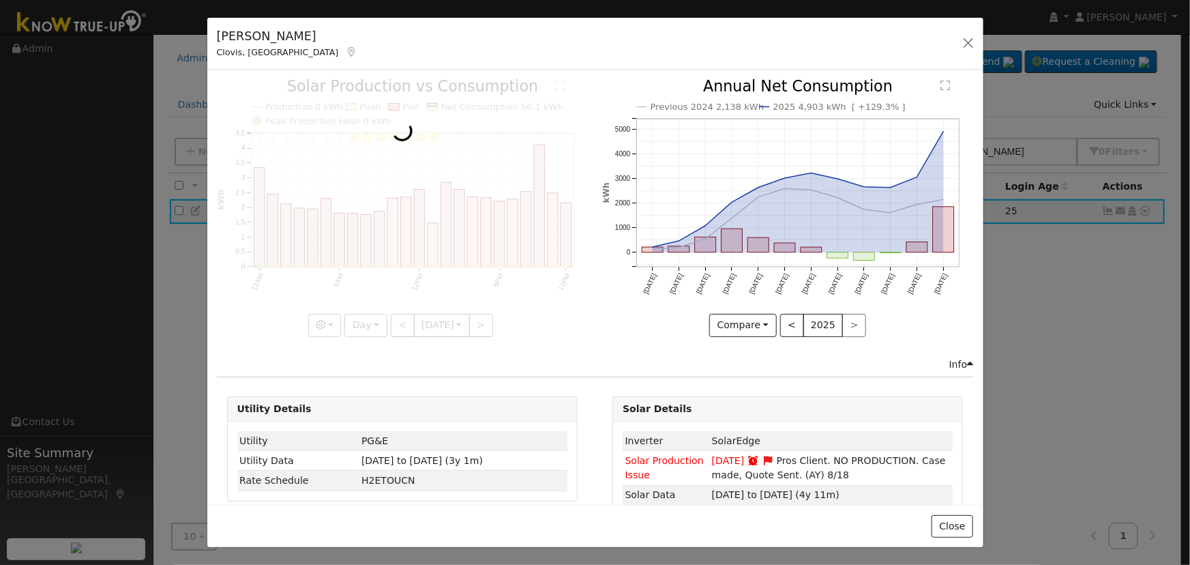
click at [475, 316] on div at bounding box center [402, 207] width 371 height 257
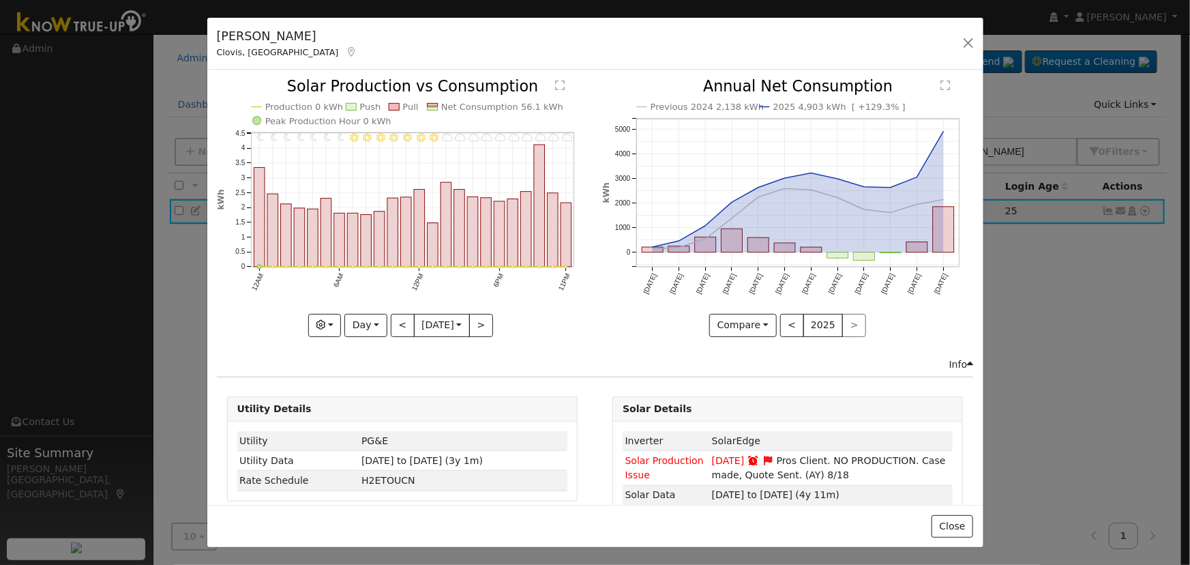
click at [474, 318] on div at bounding box center [402, 207] width 371 height 257
click at [484, 316] on button ">" at bounding box center [481, 325] width 24 height 23
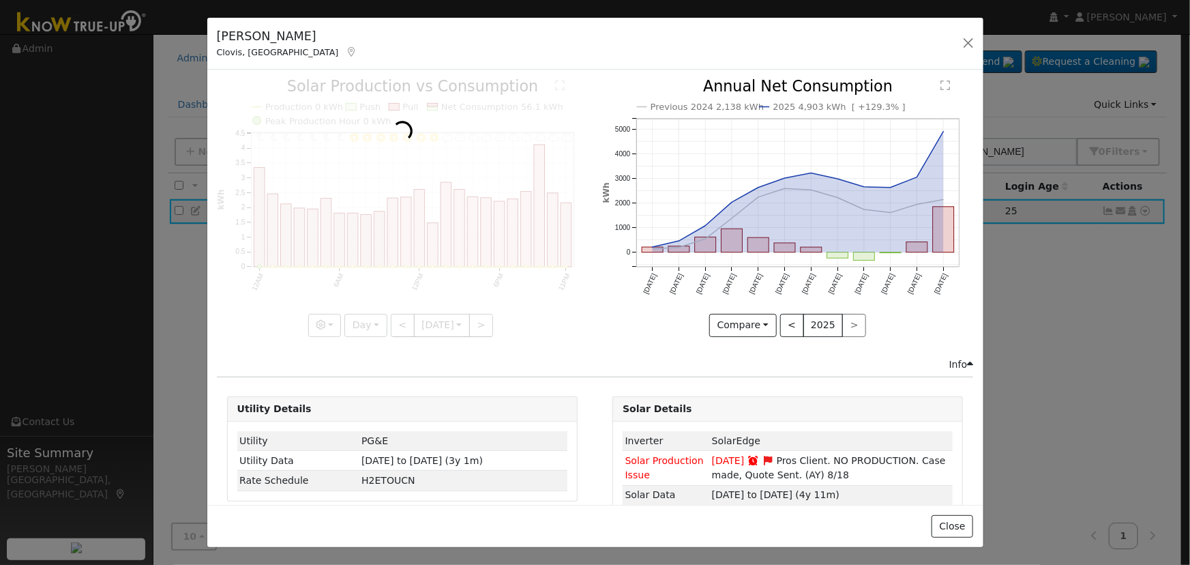
click at [484, 316] on div at bounding box center [402, 207] width 371 height 257
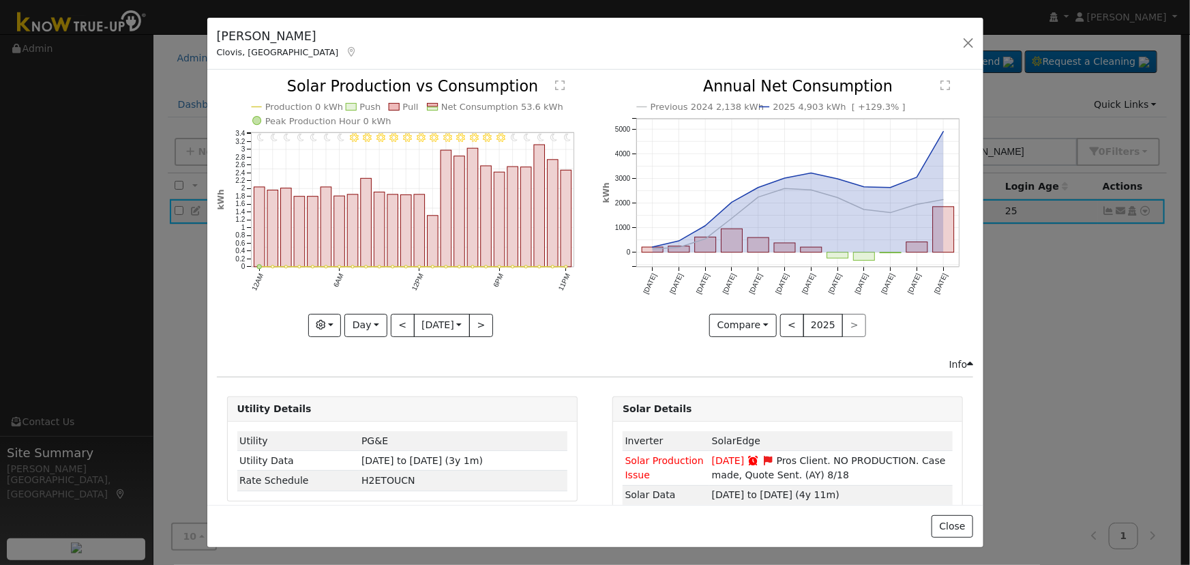
click at [483, 318] on div at bounding box center [402, 207] width 371 height 257
click at [484, 314] on button ">" at bounding box center [481, 325] width 24 height 23
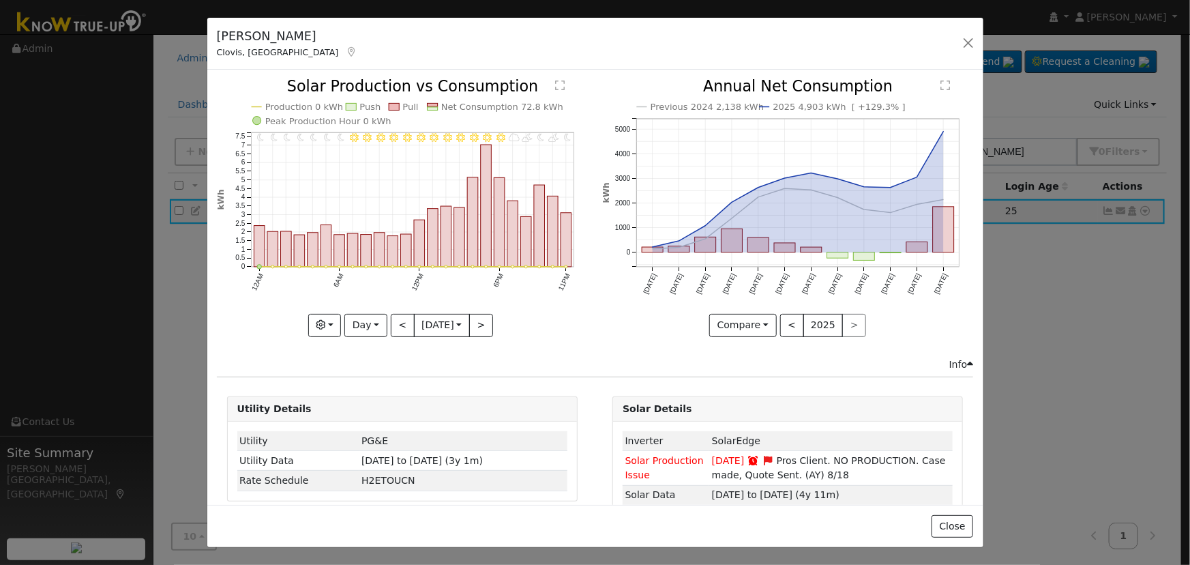
click at [484, 311] on div at bounding box center [402, 207] width 371 height 257
click at [483, 317] on button ">" at bounding box center [481, 325] width 24 height 23
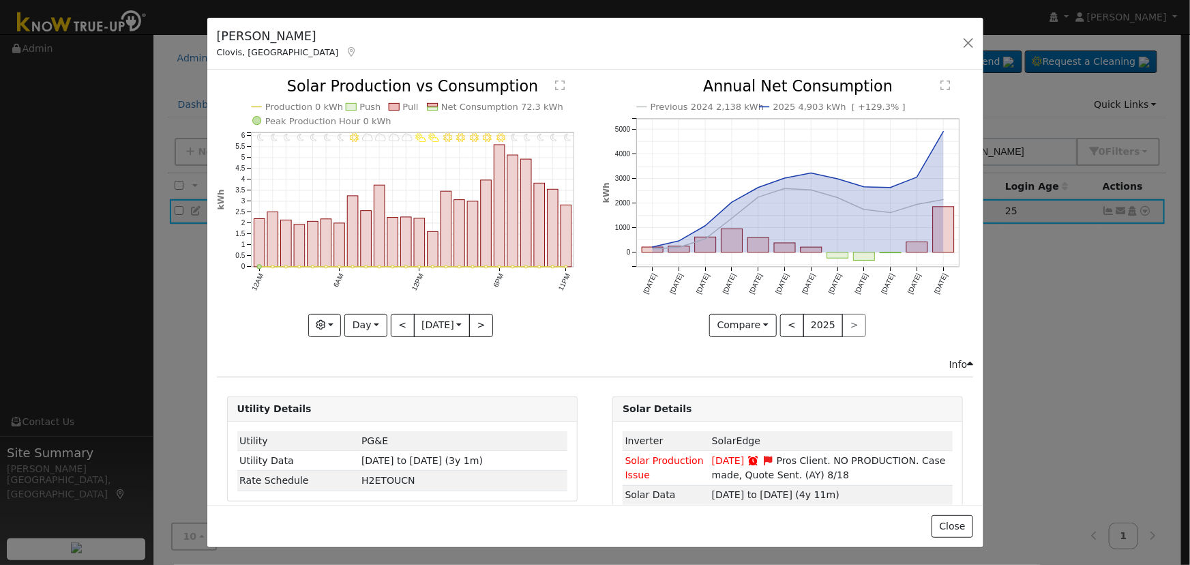
click at [483, 316] on div at bounding box center [402, 207] width 371 height 257
click at [483, 316] on button ">" at bounding box center [481, 325] width 24 height 23
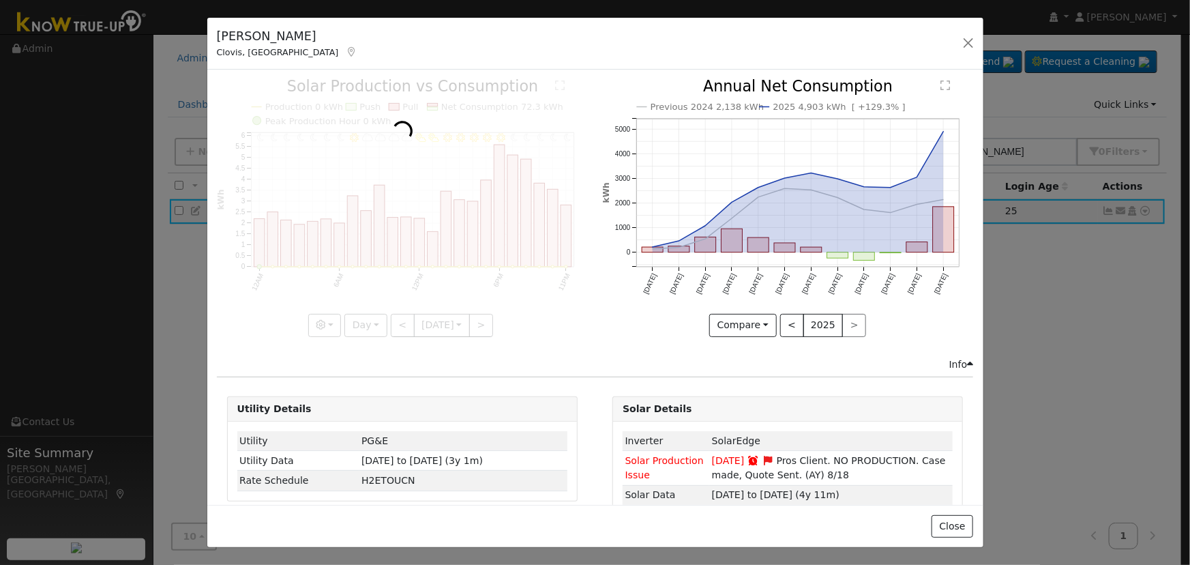
click at [483, 315] on div at bounding box center [402, 207] width 371 height 257
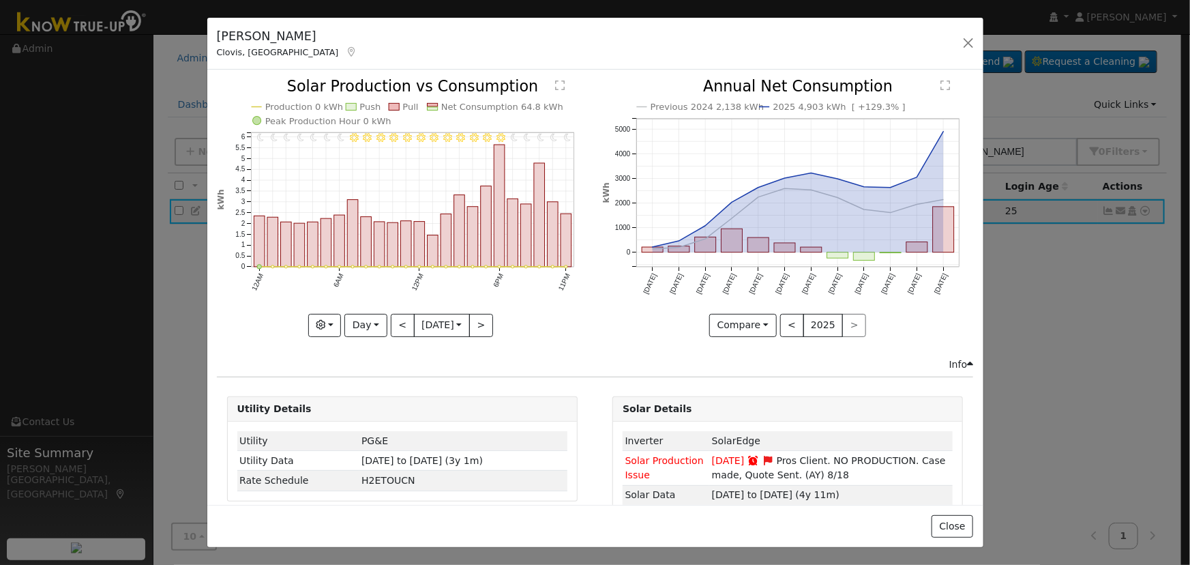
click at [483, 315] on div "11PM - Clear 10PM - Clear 9PM - Clear 8PM - Clear 7PM - Clear 6PM - Clear 5PM -…" at bounding box center [402, 207] width 371 height 257
click at [483, 315] on button ">" at bounding box center [481, 325] width 24 height 23
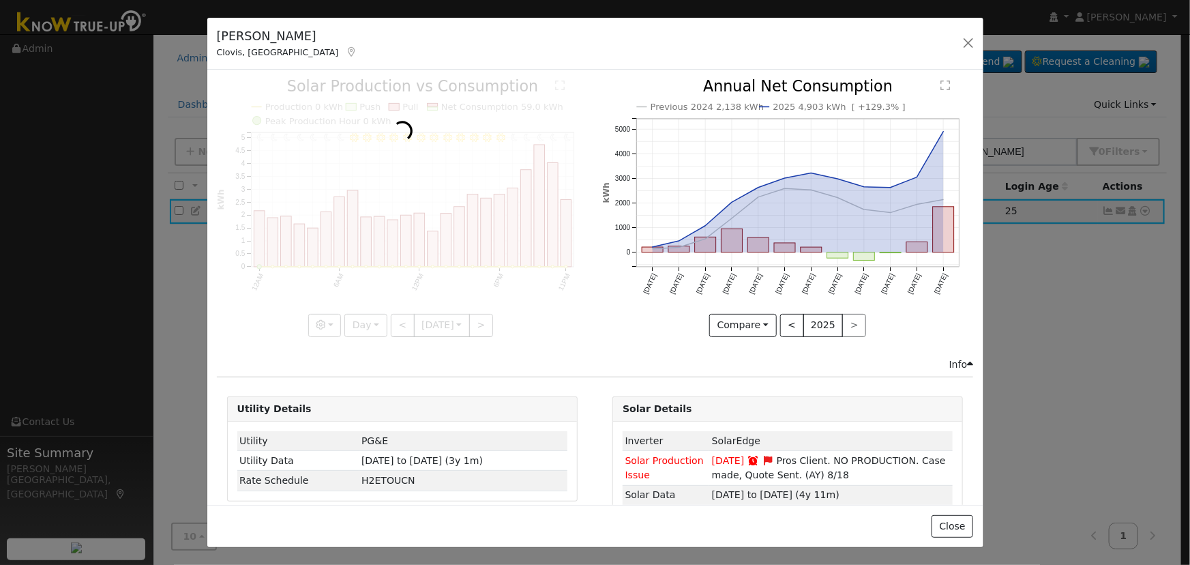
click at [483, 315] on div at bounding box center [402, 207] width 371 height 257
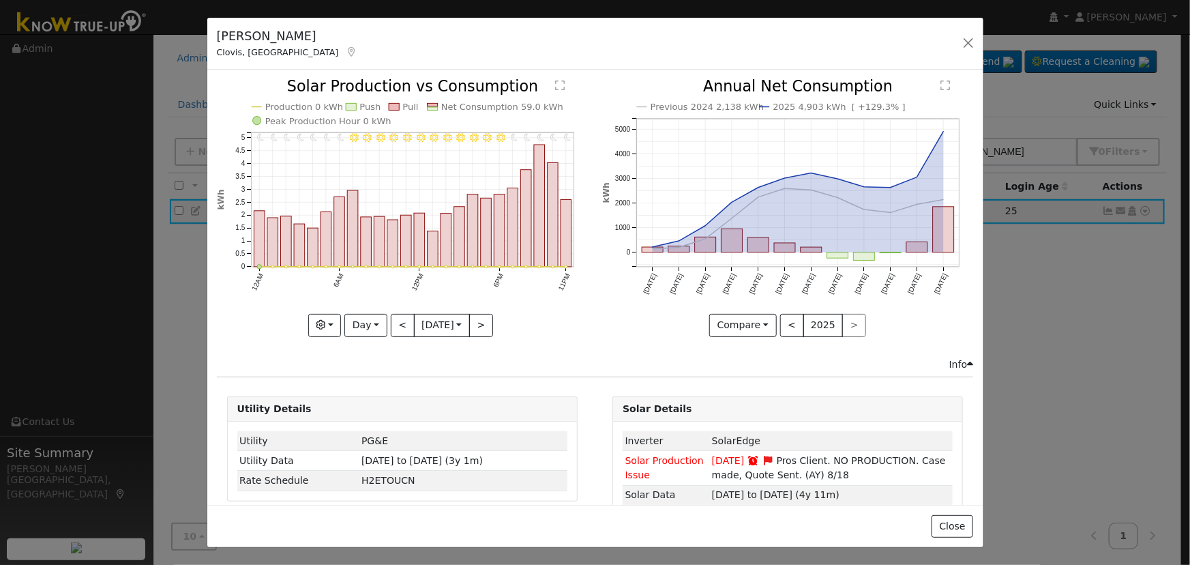
click at [483, 315] on div at bounding box center [402, 207] width 371 height 257
click at [483, 315] on button ">" at bounding box center [481, 325] width 24 height 23
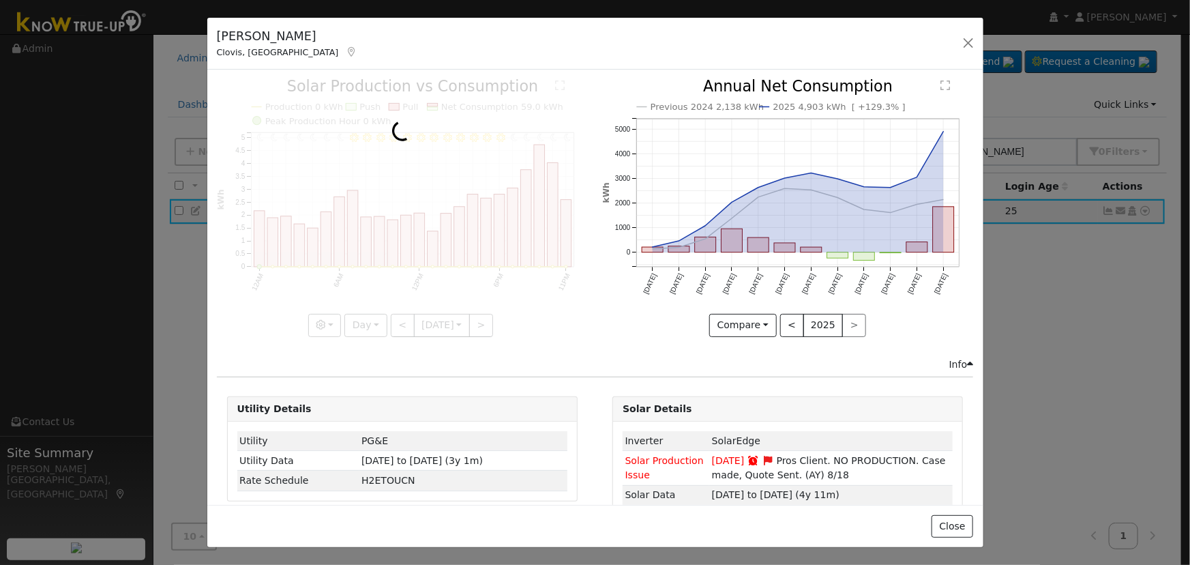
click at [483, 315] on div at bounding box center [402, 207] width 371 height 257
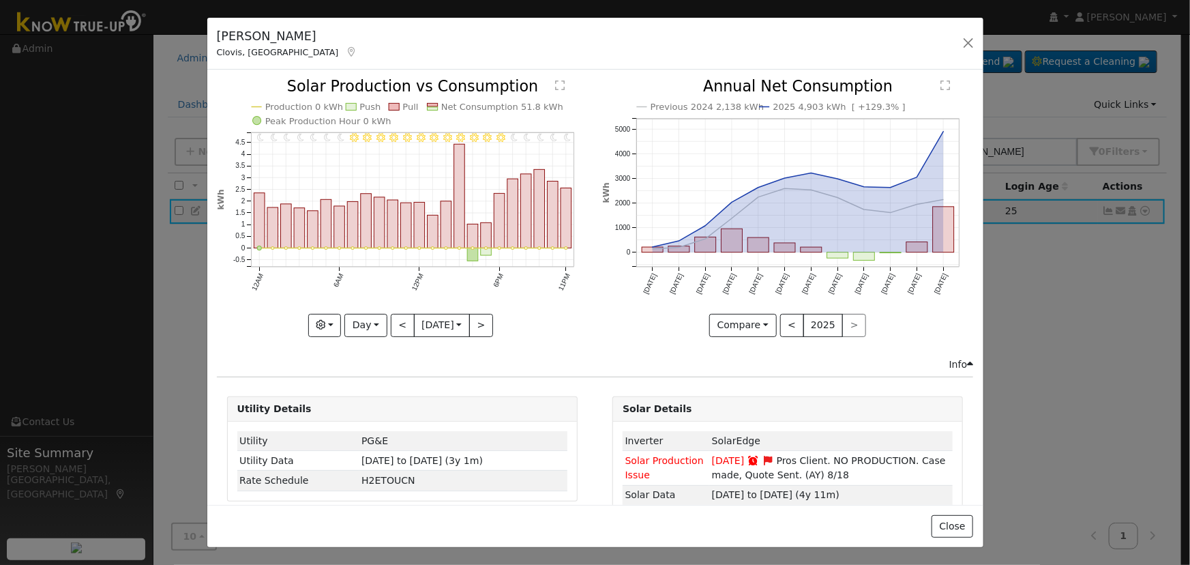
click at [483, 315] on div at bounding box center [402, 207] width 371 height 257
click at [483, 315] on button ">" at bounding box center [481, 325] width 24 height 23
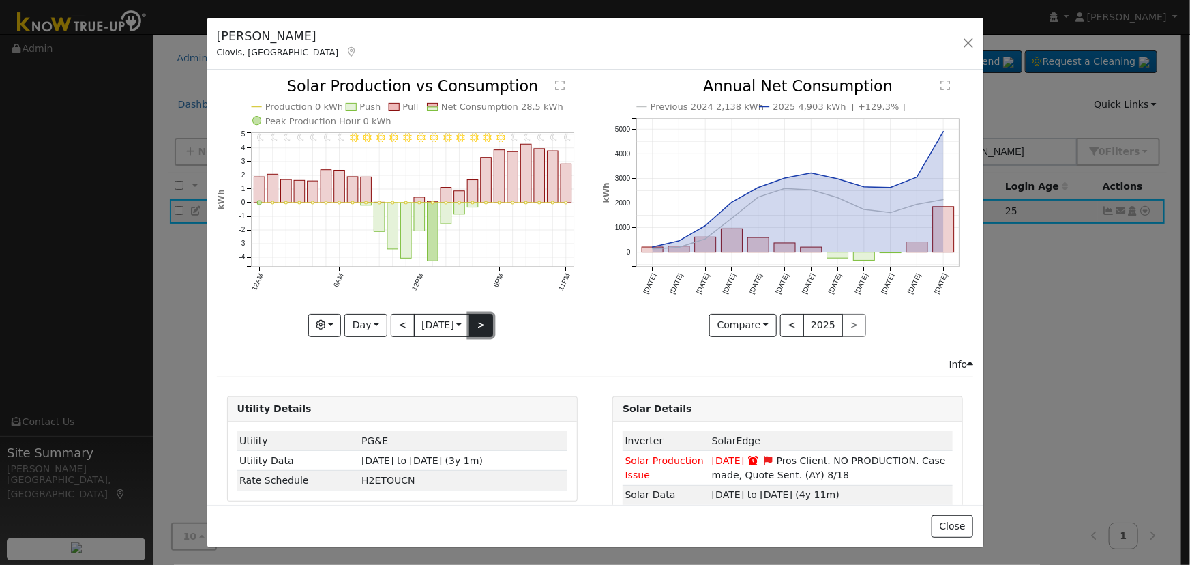
click at [481, 314] on button ">" at bounding box center [481, 325] width 24 height 23
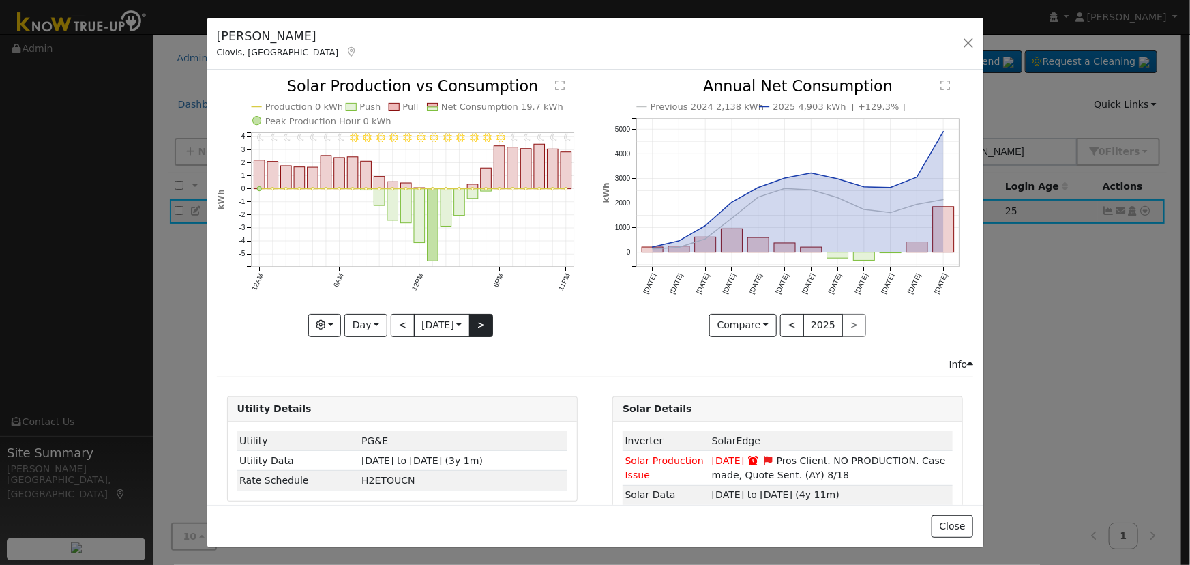
click at [481, 314] on div "11PM - Clear 10PM - Clear 9PM - Clear 8PM - Clear 7PM - Clear 6PM - Clear 5PM -…" at bounding box center [402, 207] width 371 height 257
click at [479, 314] on button ">" at bounding box center [481, 325] width 24 height 23
type input "[DATE]"
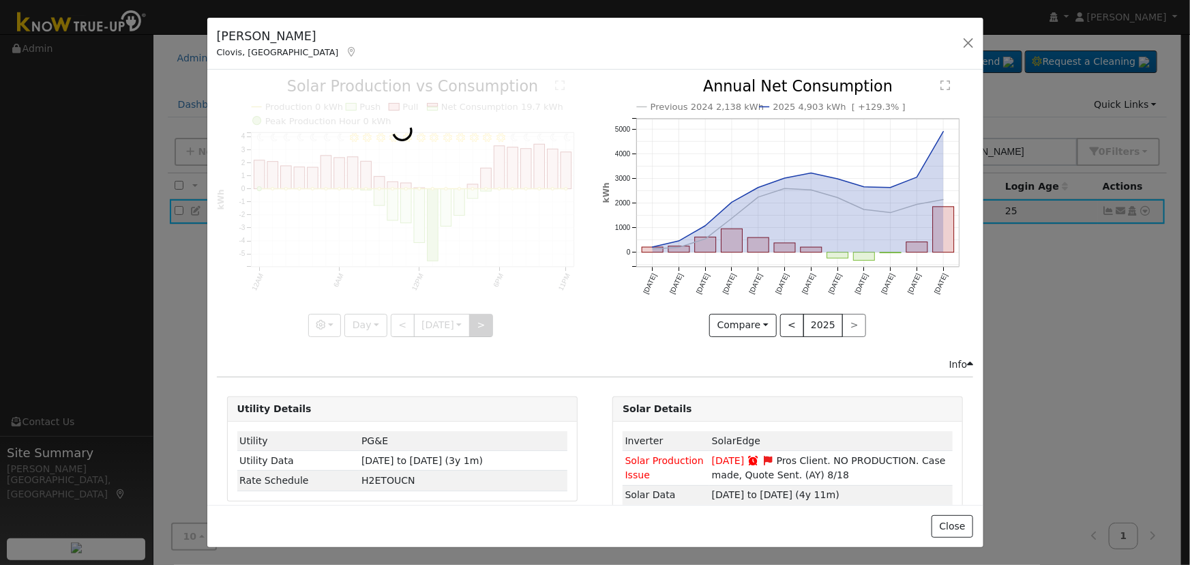
click at [479, 314] on div at bounding box center [402, 207] width 371 height 257
